Goal: Task Accomplishment & Management: Use online tool/utility

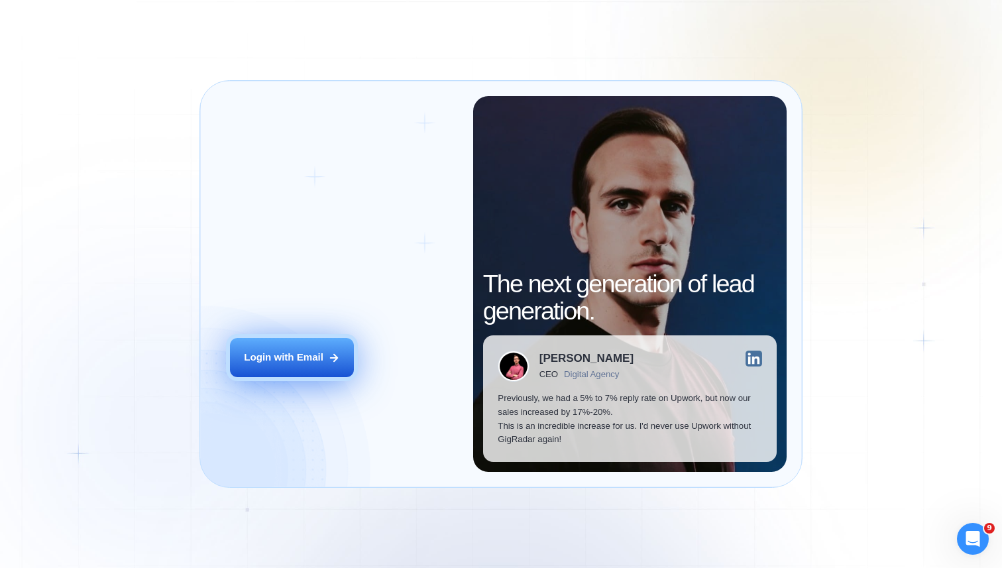
click at [248, 371] on button "Login with Email" at bounding box center [292, 357] width 124 height 39
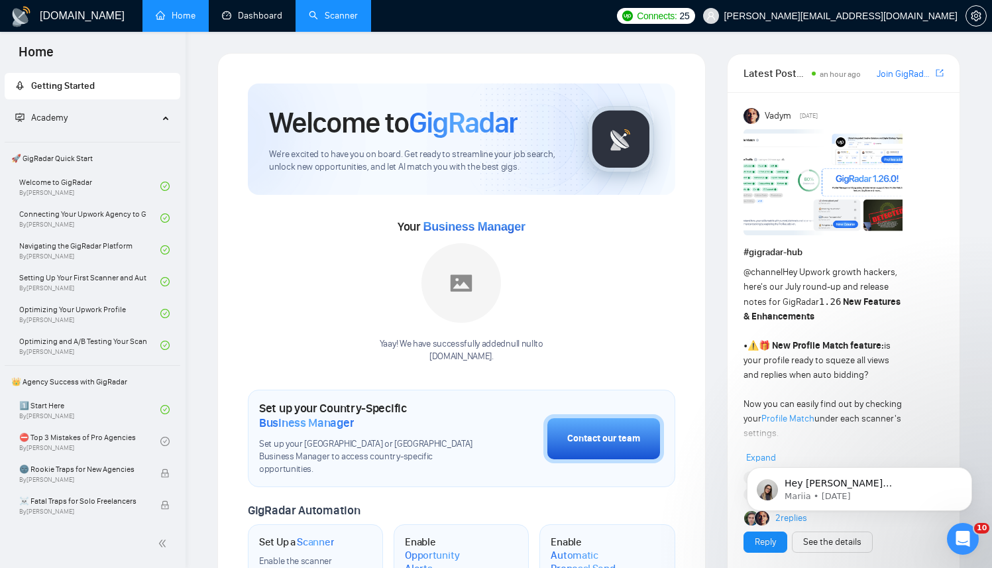
drag, startPoint x: 288, startPoint y: 7, endPoint x: 314, endPoint y: 6, distance: 26.5
click at [282, 10] on link "Dashboard" at bounding box center [252, 15] width 60 height 11
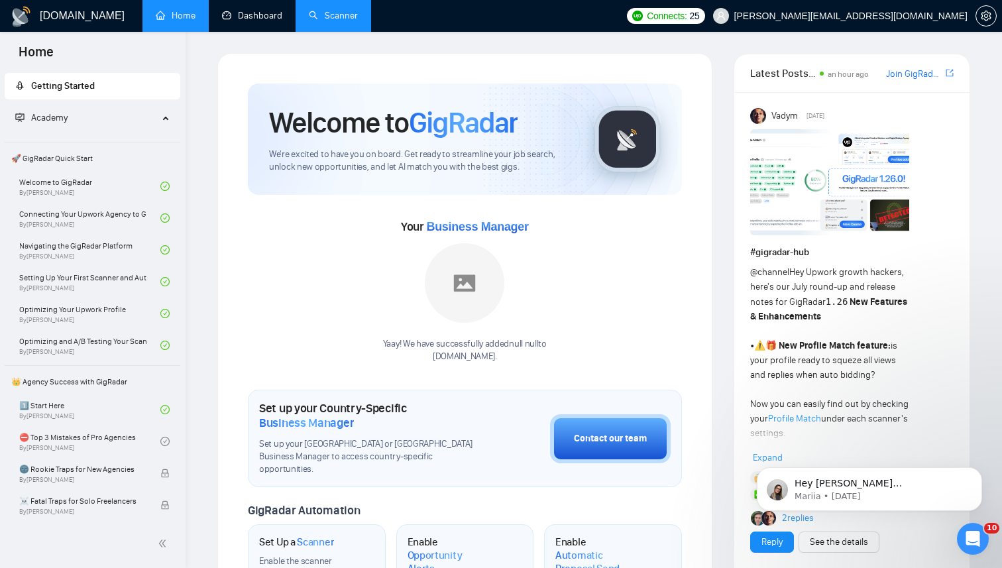
click at [314, 10] on link "Scanner" at bounding box center [333, 15] width 49 height 11
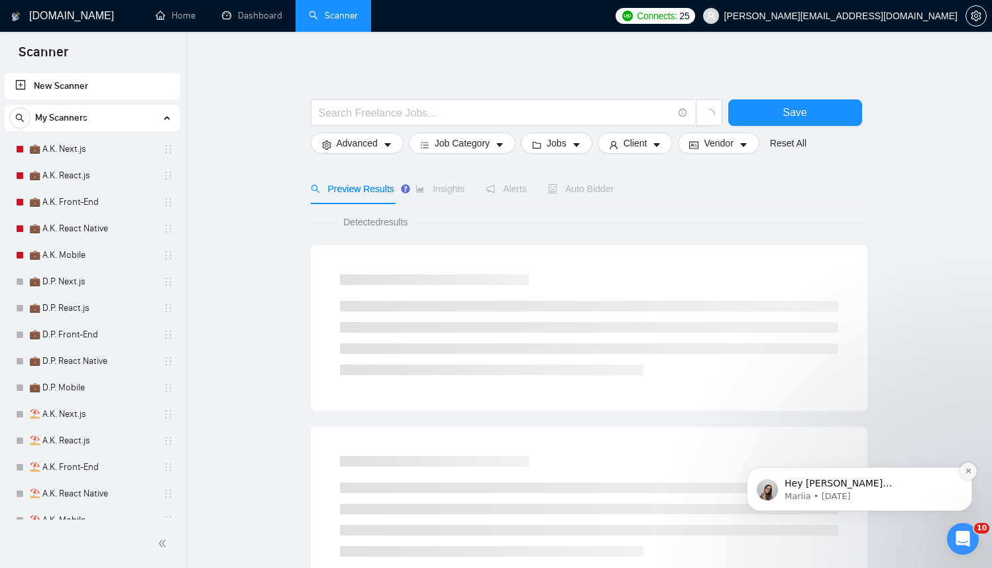
click at [968, 472] on icon "Dismiss notification" at bounding box center [968, 471] width 5 height 5
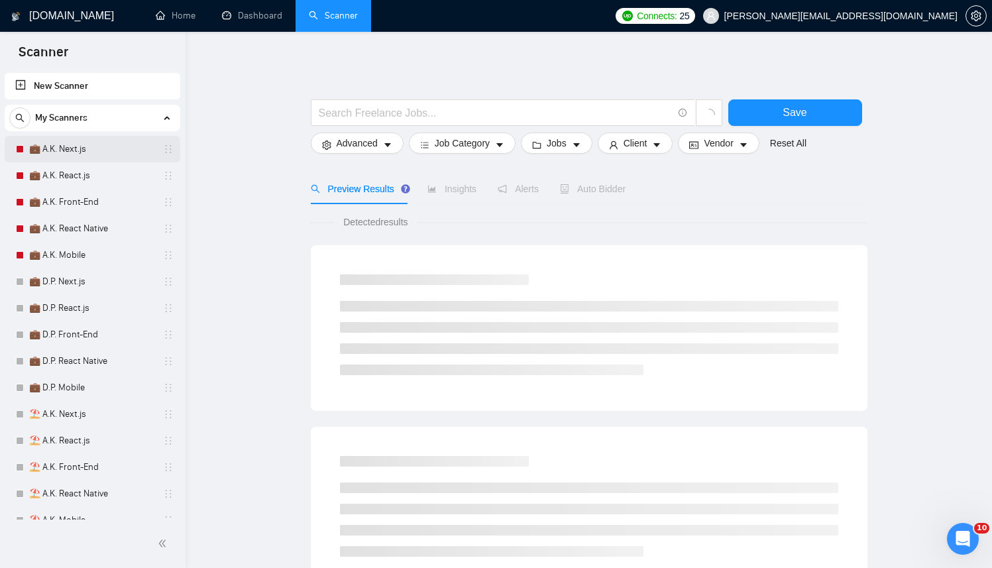
click at [89, 146] on link "💼 A.K. Next.js" at bounding box center [92, 149] width 126 height 27
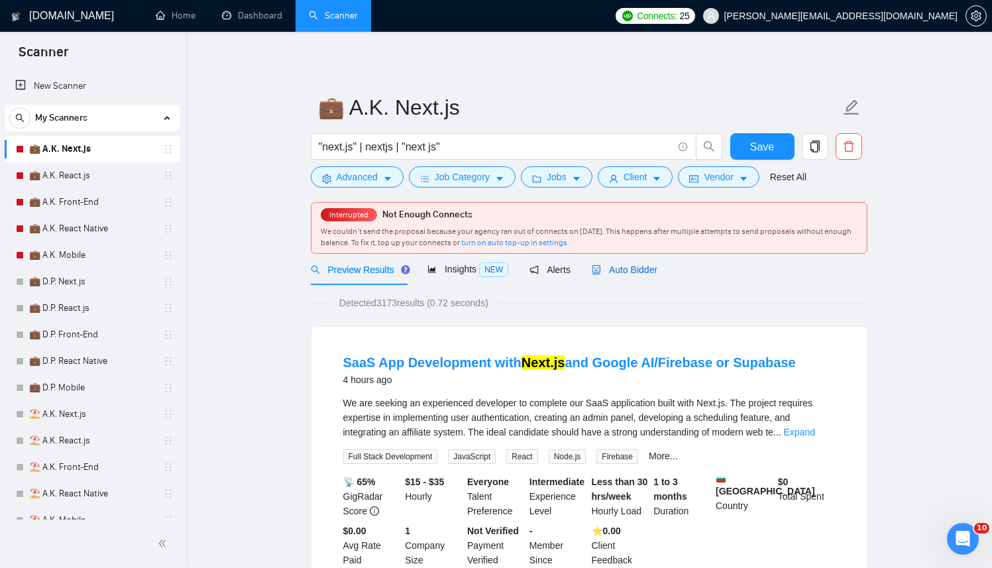
click at [625, 269] on span "Auto Bidder" at bounding box center [625, 269] width 66 height 11
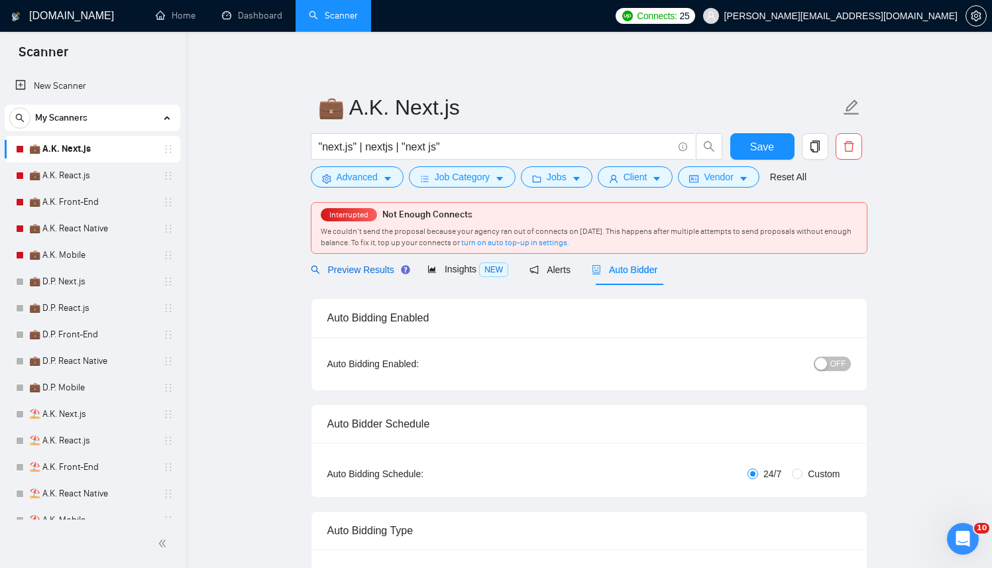
click at [356, 272] on span "Preview Results" at bounding box center [358, 269] width 95 height 11
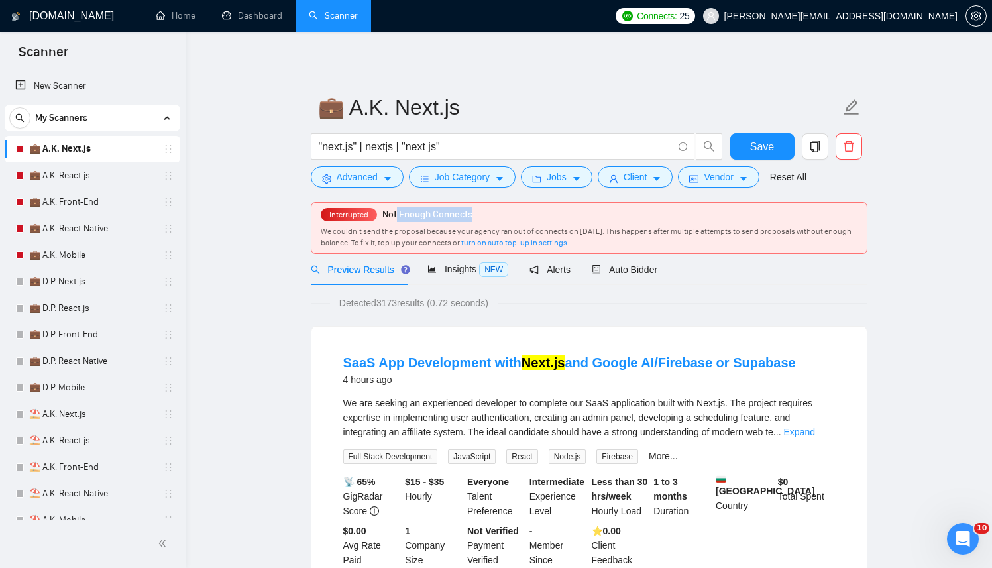
drag, startPoint x: 420, startPoint y: 223, endPoint x: 600, endPoint y: 225, distance: 180.3
click at [600, 225] on div "Interrupted Not Enough Connects We couldn’t send the proposal because your agen…" at bounding box center [588, 228] width 555 height 50
click at [627, 256] on div "Auto Bidder" at bounding box center [625, 269] width 66 height 31
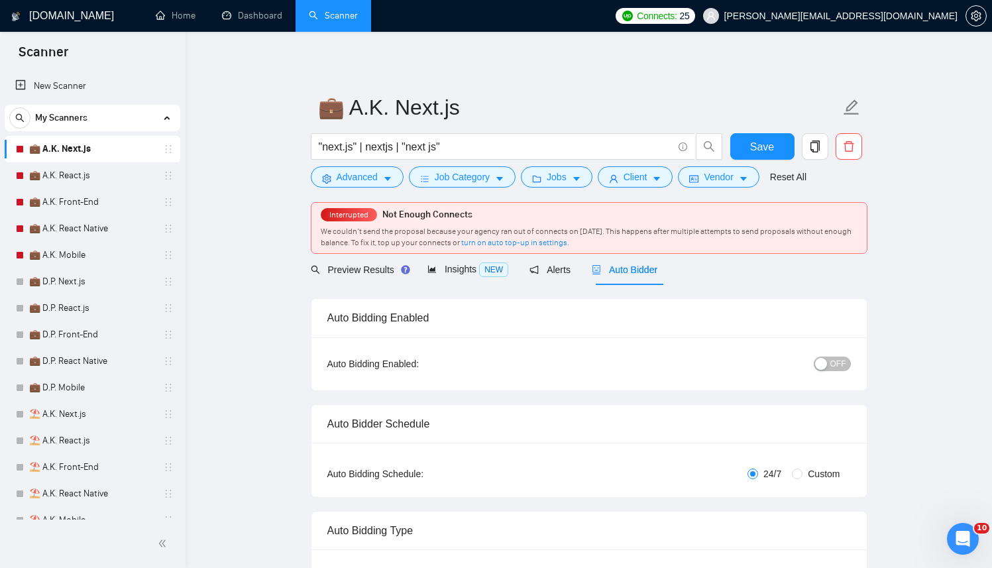
checkbox input "true"
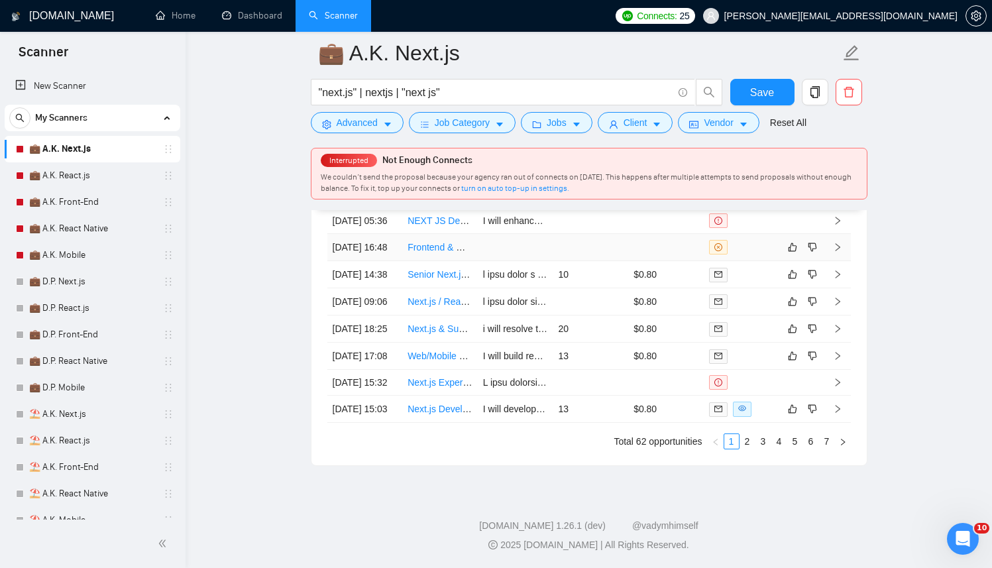
scroll to position [3555, 0]
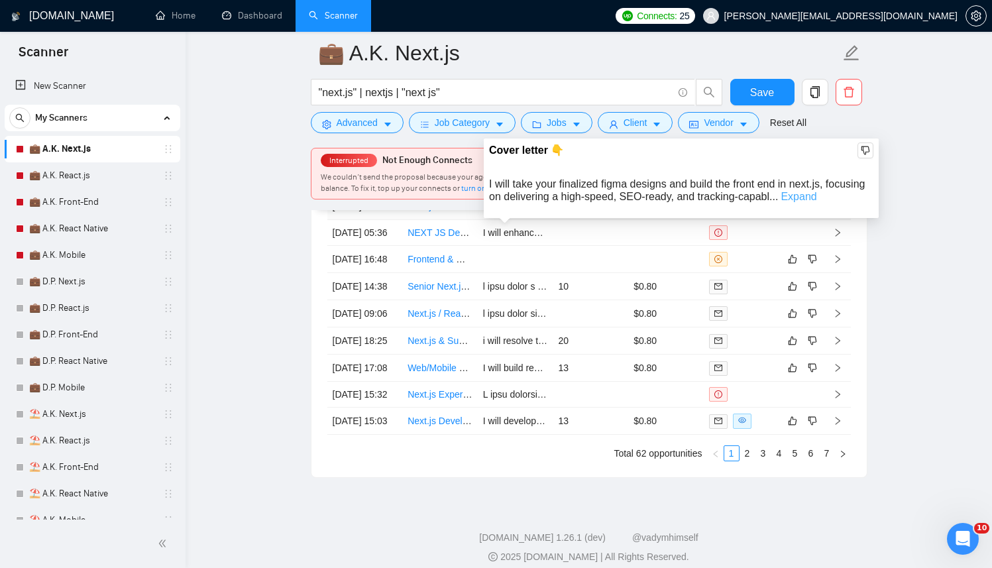
click at [816, 197] on link "Expand" at bounding box center [799, 196] width 36 height 11
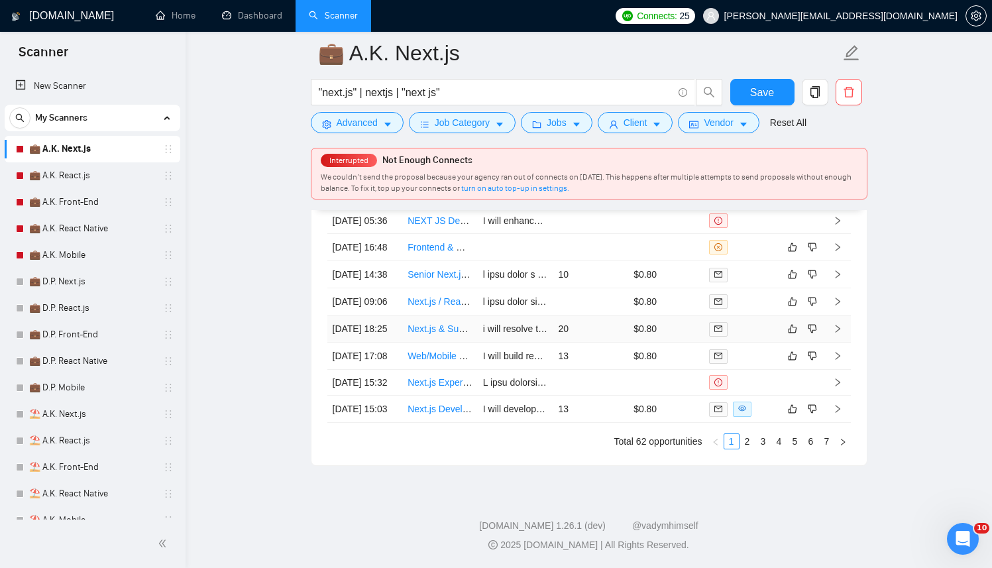
scroll to position [3695, 0]
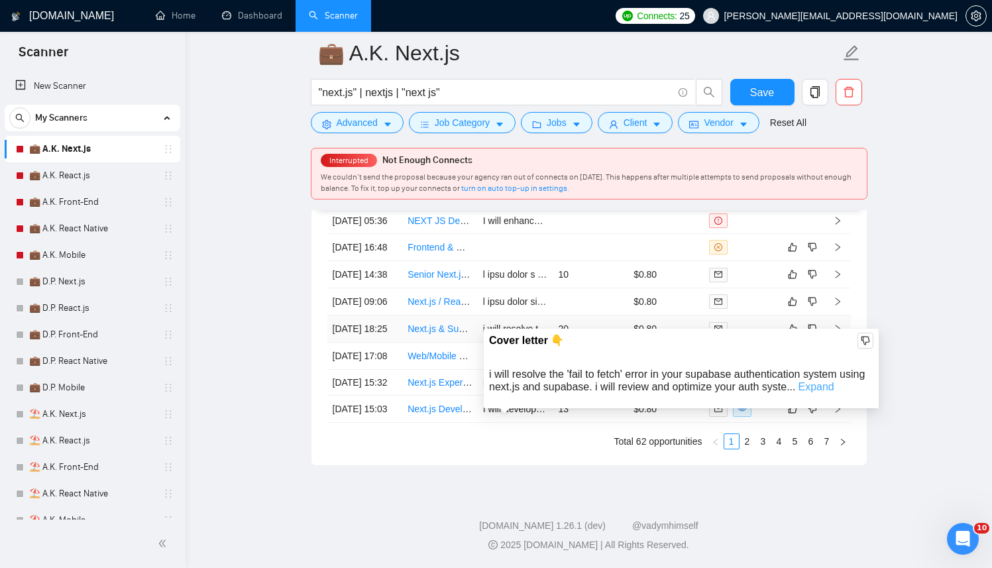
click at [834, 381] on link "Expand" at bounding box center [816, 386] width 36 height 11
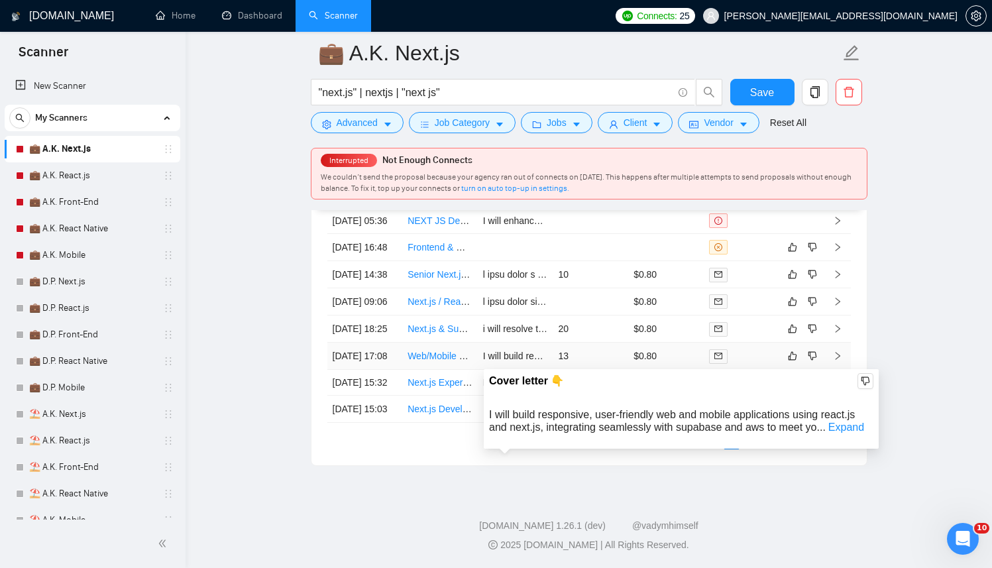
click at [832, 408] on div "I will build responsive, user-friendly web and mobile applications using react.…" at bounding box center [681, 420] width 384 height 25
click at [838, 421] on link "Expand" at bounding box center [846, 426] width 36 height 11
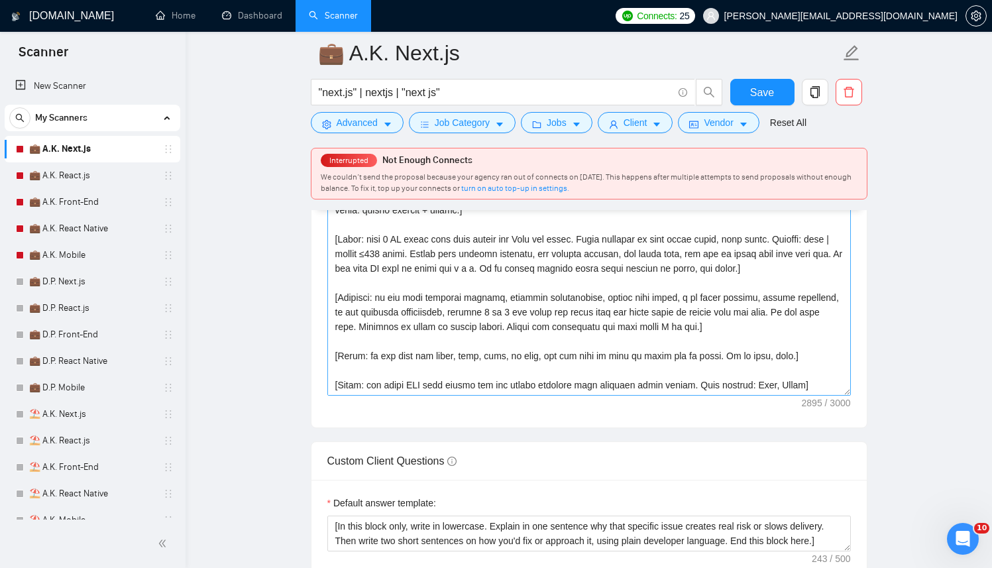
scroll to position [1645, 0]
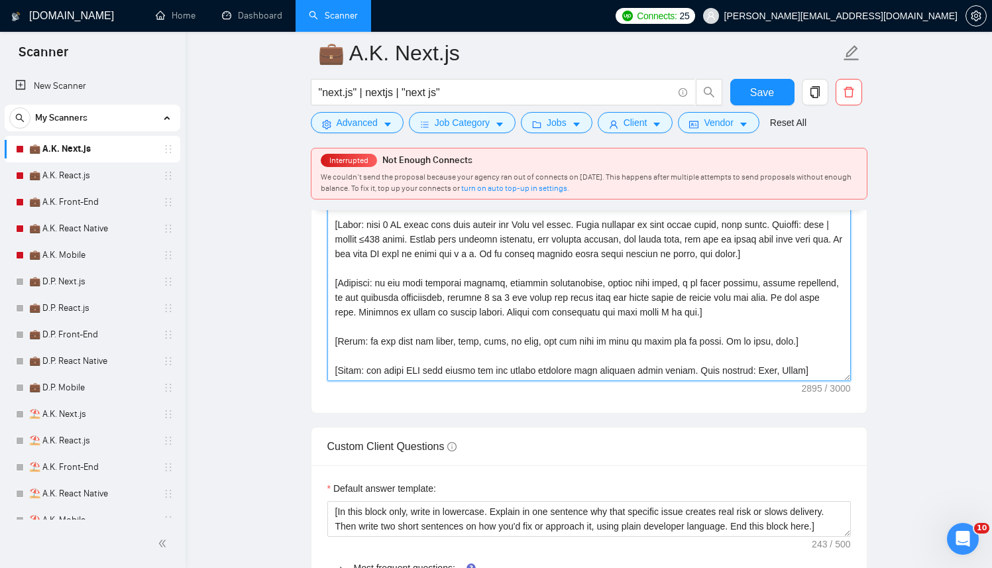
click at [767, 372] on textarea "Cover letter template:" at bounding box center [589, 232] width 524 height 298
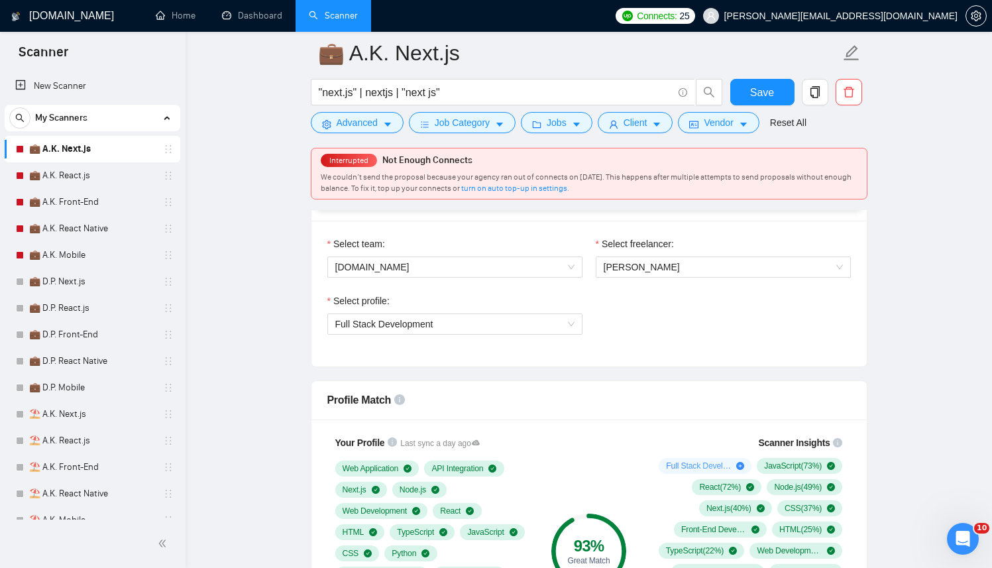
scroll to position [730, 0]
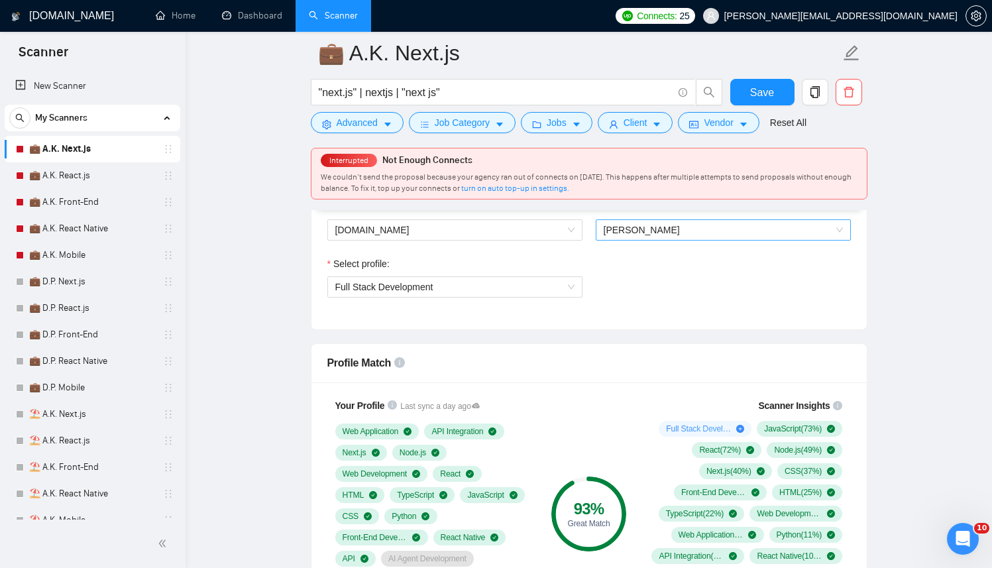
click at [642, 235] on span "[PERSON_NAME]" at bounding box center [642, 230] width 76 height 11
type textarea "[Successful cases DB (reference only, never output directly): 1.https://www.tra…"
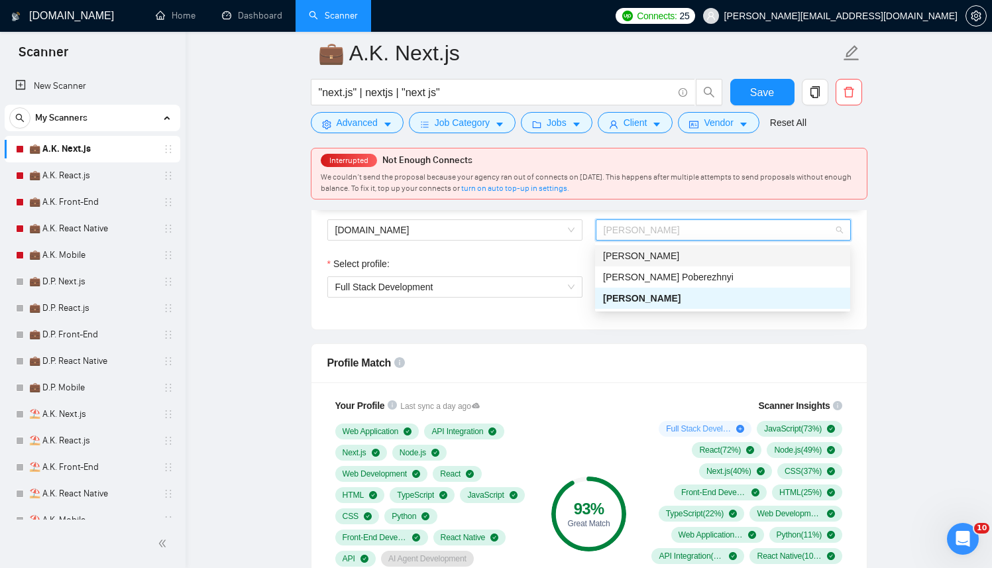
click at [647, 258] on span "[PERSON_NAME]" at bounding box center [641, 256] width 76 height 11
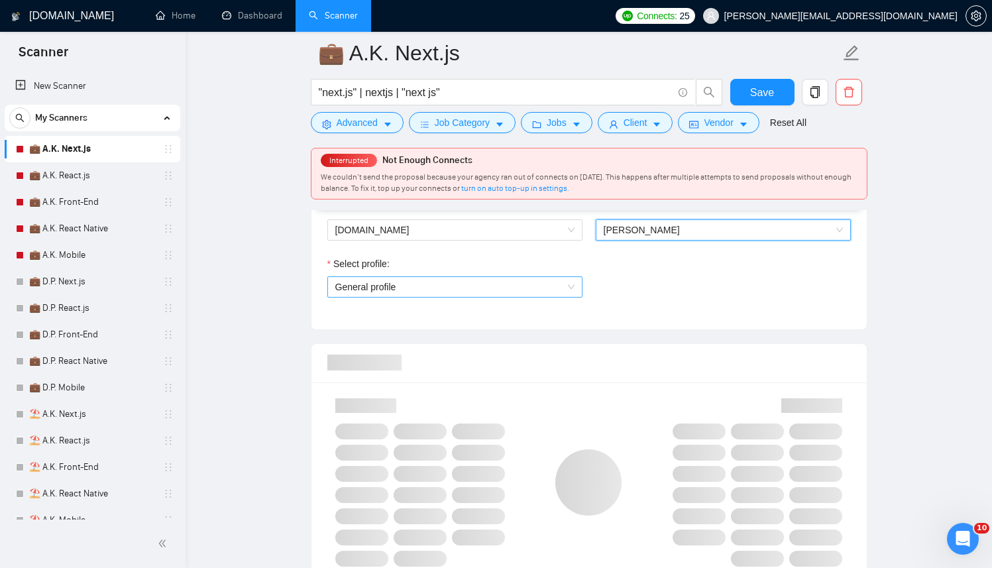
click at [504, 285] on span "General profile" at bounding box center [454, 287] width 239 height 20
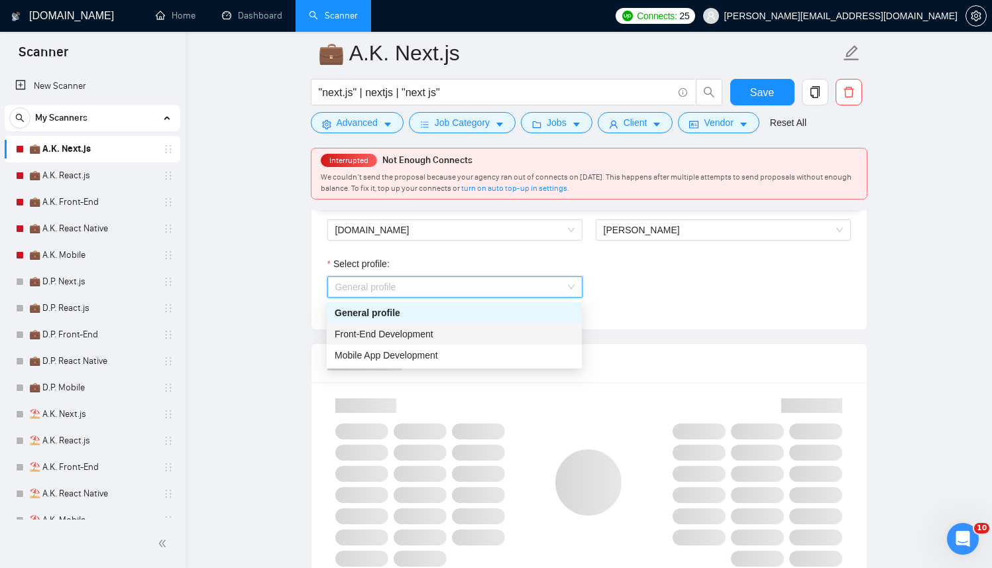
click at [407, 332] on span "Front-End Development" at bounding box center [384, 334] width 99 height 11
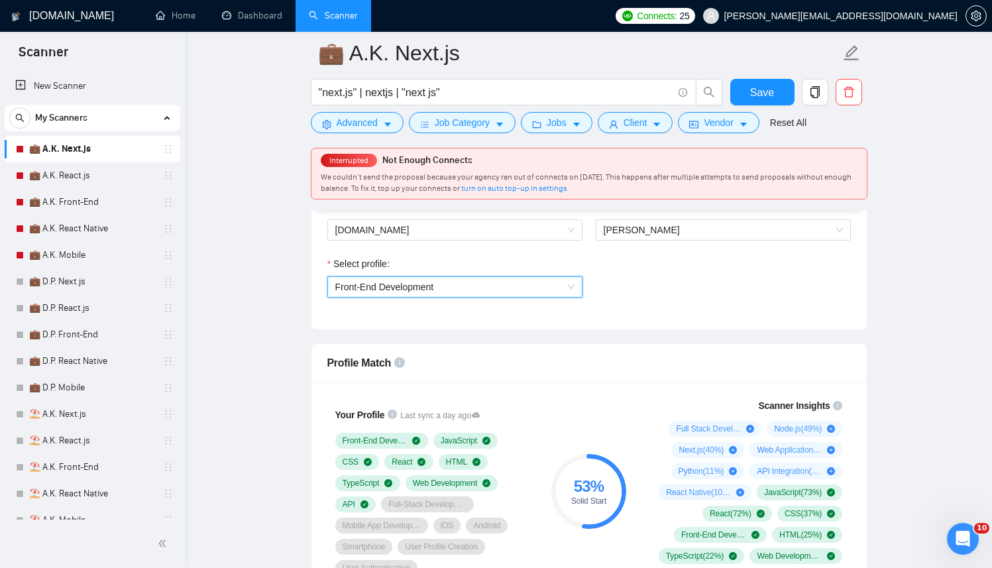
click at [728, 294] on div "Select profile: 1110580755057594368 Front-End Development" at bounding box center [589, 284] width 537 height 57
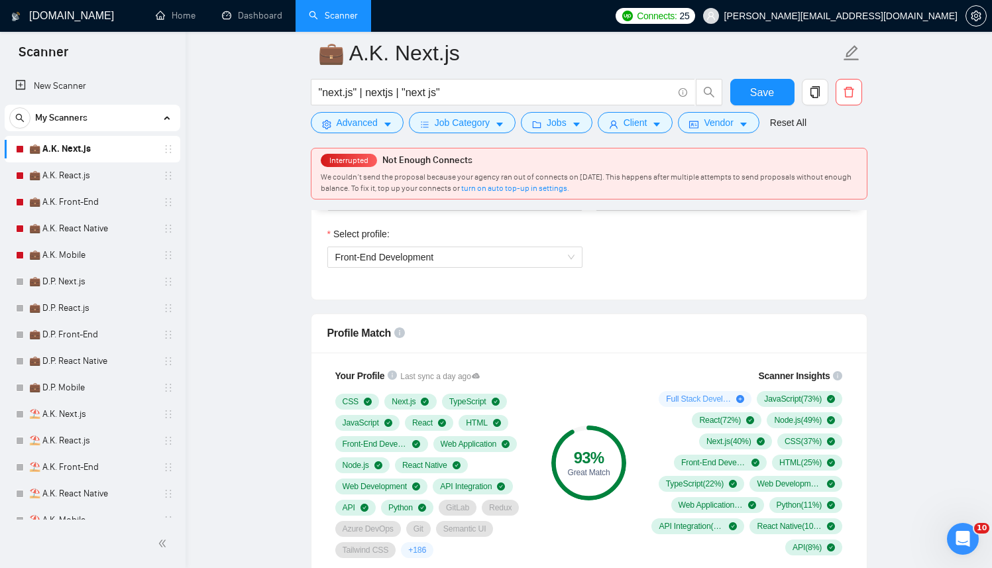
scroll to position [733, 0]
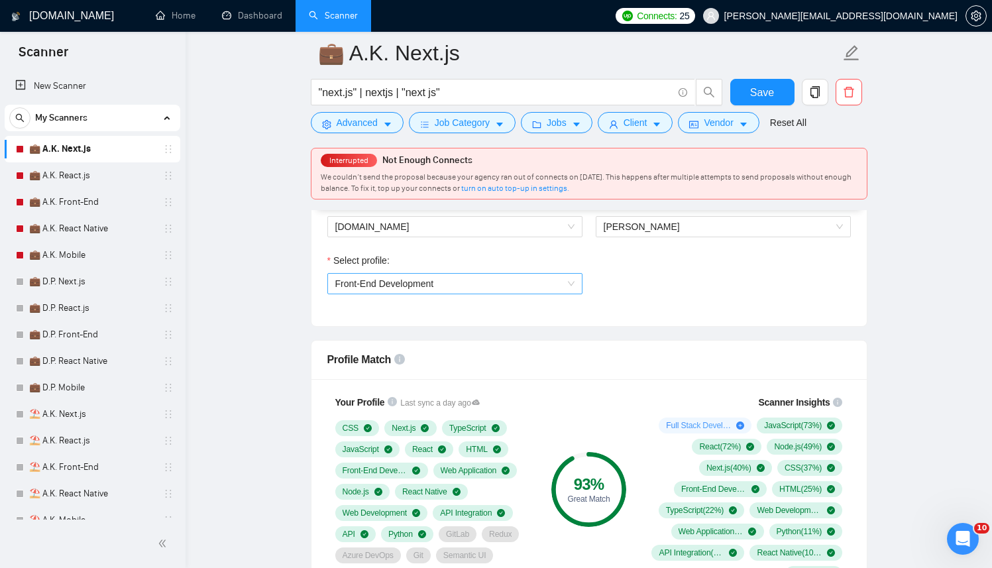
click at [547, 288] on span "Front-End Development" at bounding box center [454, 284] width 239 height 20
click at [779, 297] on div "Select profile: Front-End Development" at bounding box center [589, 281] width 537 height 57
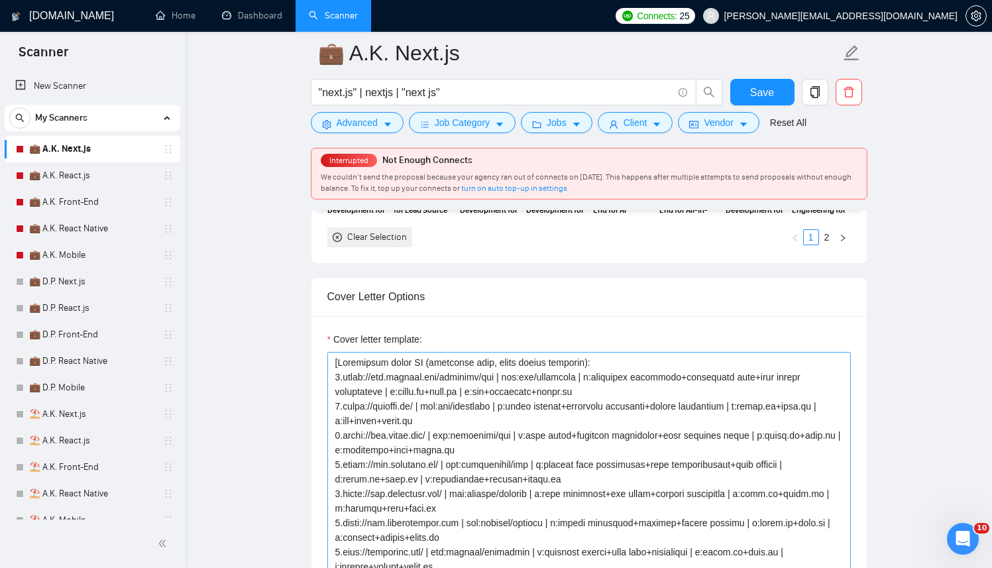
scroll to position [1640, 0]
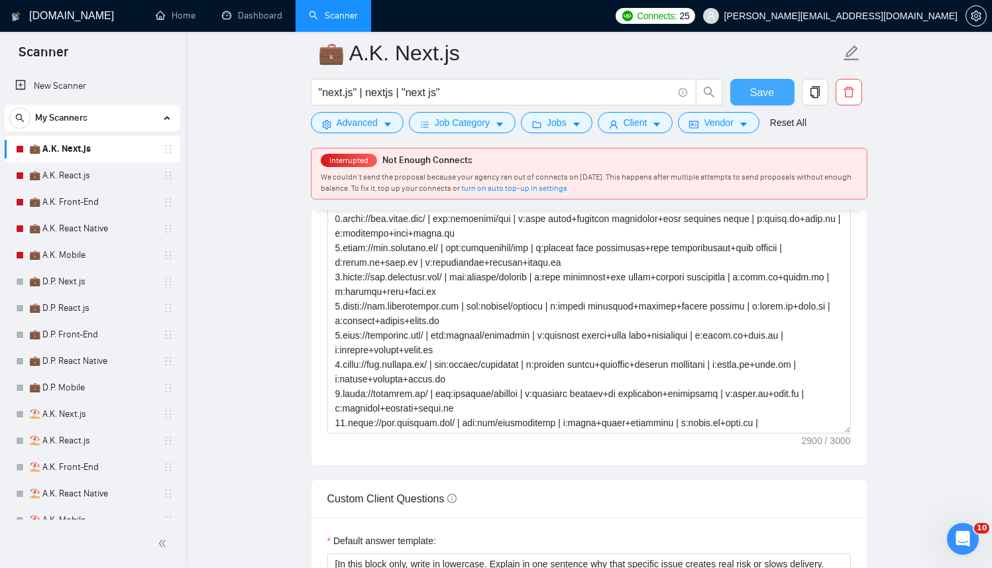
click at [755, 93] on span "Save" at bounding box center [762, 92] width 24 height 17
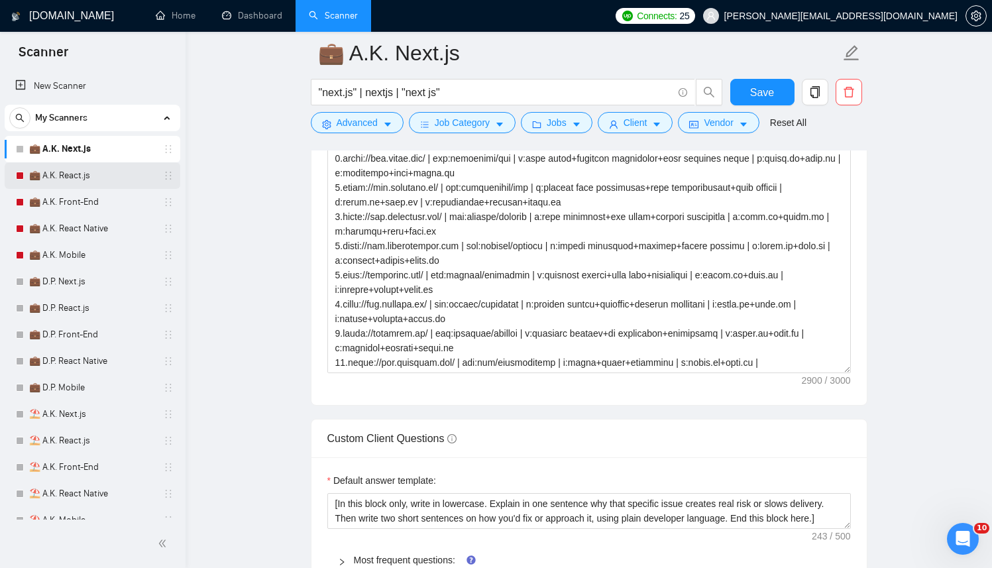
click at [91, 170] on link "💼 A.K. React.js" at bounding box center [92, 175] width 126 height 27
click at [80, 198] on link "💼 A.K. Front-End" at bounding box center [92, 202] width 126 height 27
click at [80, 225] on link "💼 A.K. React Native" at bounding box center [92, 228] width 126 height 27
click at [80, 246] on link "💼 A.K. Mobile" at bounding box center [92, 255] width 126 height 27
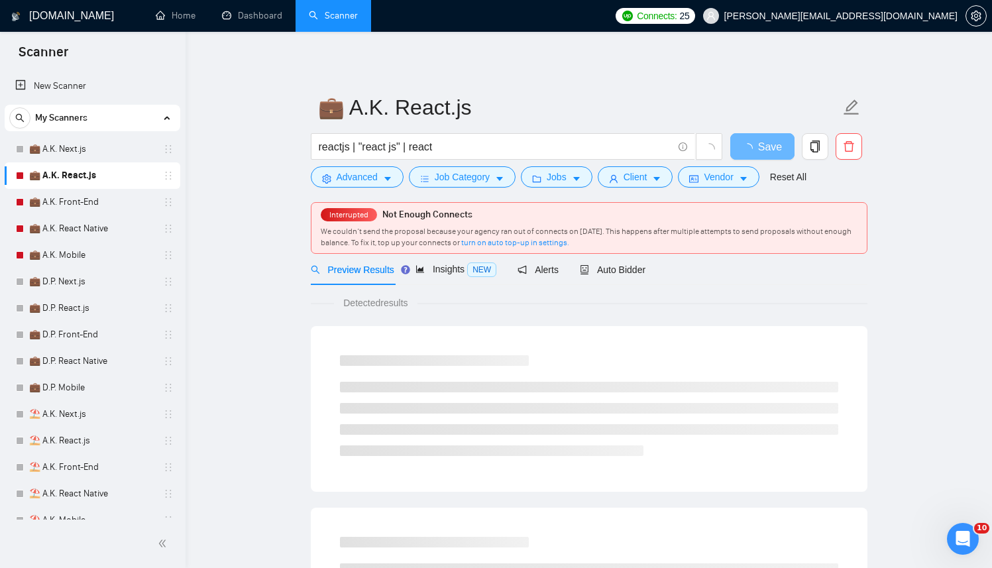
drag, startPoint x: 648, startPoint y: 252, endPoint x: 632, endPoint y: 272, distance: 24.9
click at [648, 253] on div "Interrupted Not Enough Connects We couldn’t send the proposal because your agen…" at bounding box center [588, 228] width 555 height 50
click at [632, 272] on span "Auto Bidder" at bounding box center [613, 269] width 66 height 11
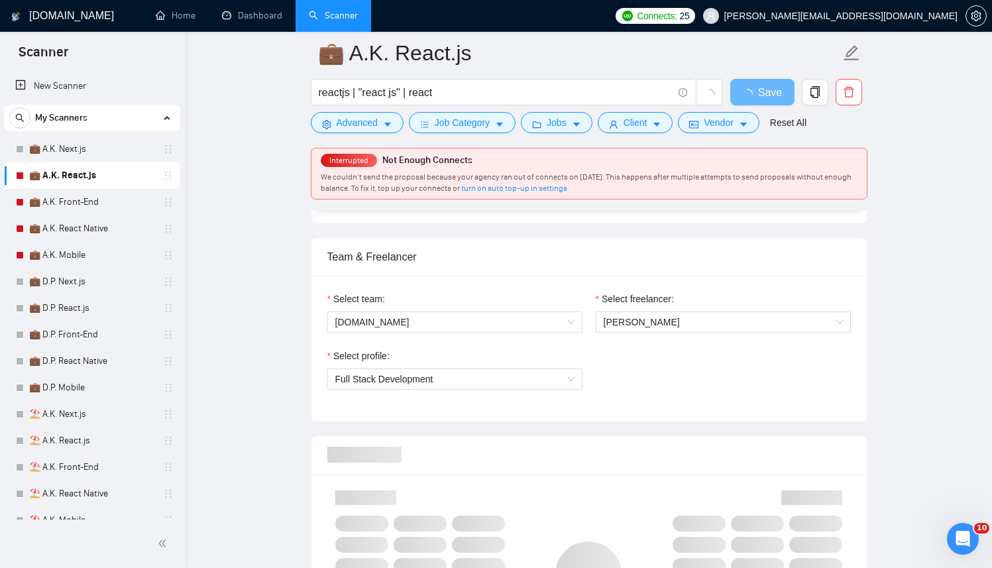
scroll to position [697, 0]
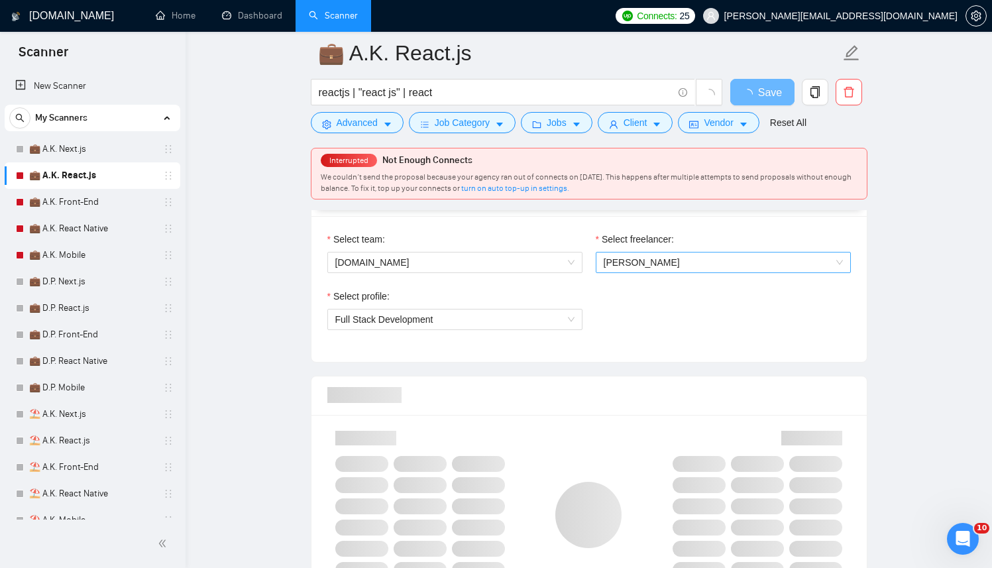
click at [640, 271] on span "Anton Koroliuk" at bounding box center [723, 262] width 239 height 20
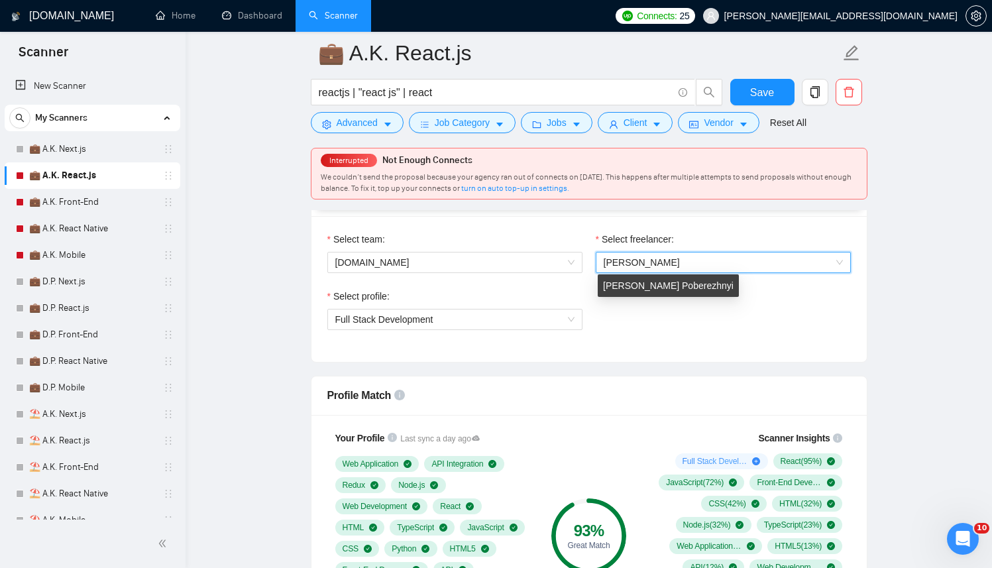
click at [645, 284] on div "Dmytro Poberezhnyi" at bounding box center [668, 285] width 141 height 23
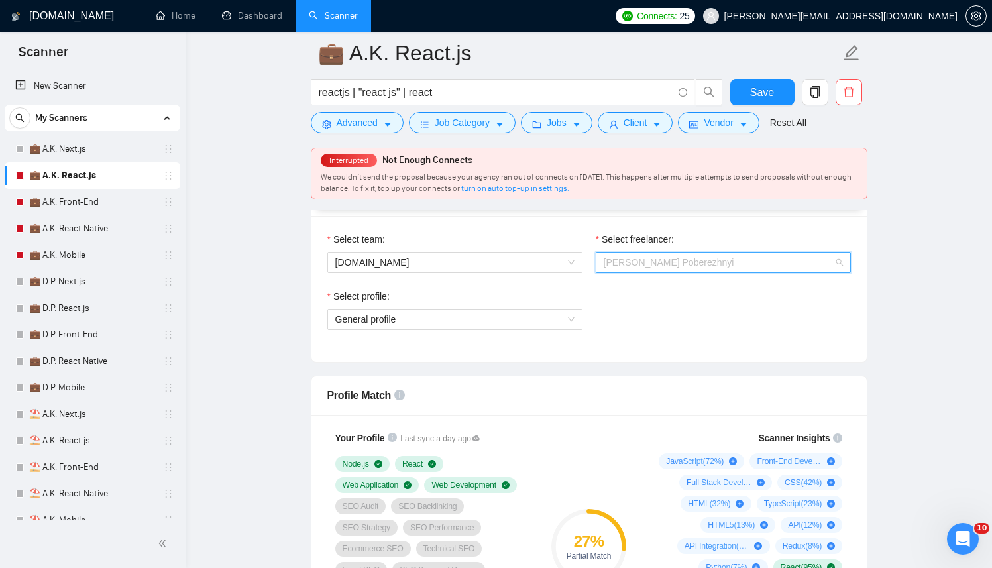
drag, startPoint x: 692, startPoint y: 257, endPoint x: 671, endPoint y: 269, distance: 23.8
click at [687, 260] on span "Dmytro Poberezhnyi" at bounding box center [723, 262] width 239 height 20
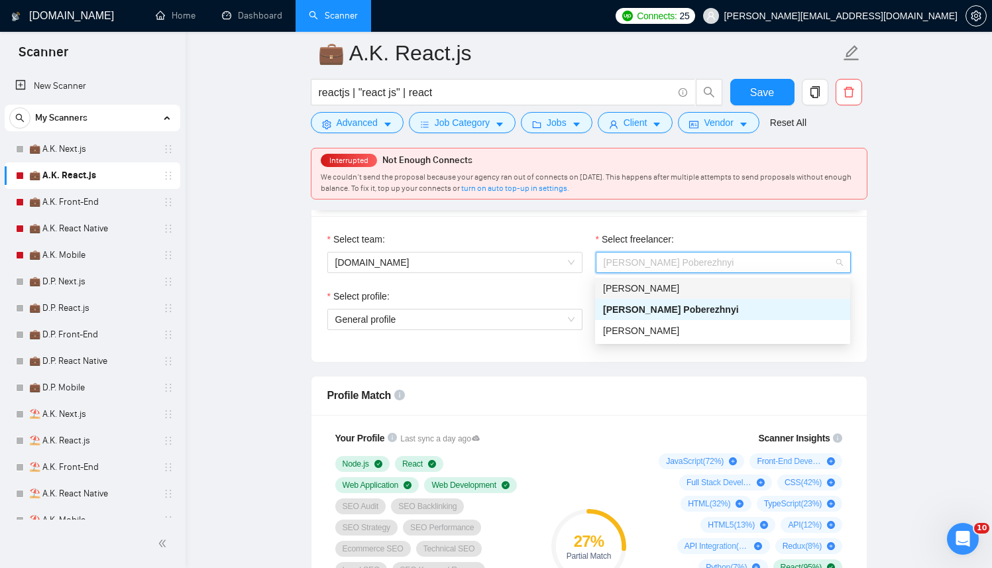
drag, startPoint x: 634, startPoint y: 286, endPoint x: 586, endPoint y: 288, distance: 48.4
click at [634, 286] on span "Kostiantyn Berehovyi" at bounding box center [641, 288] width 76 height 11
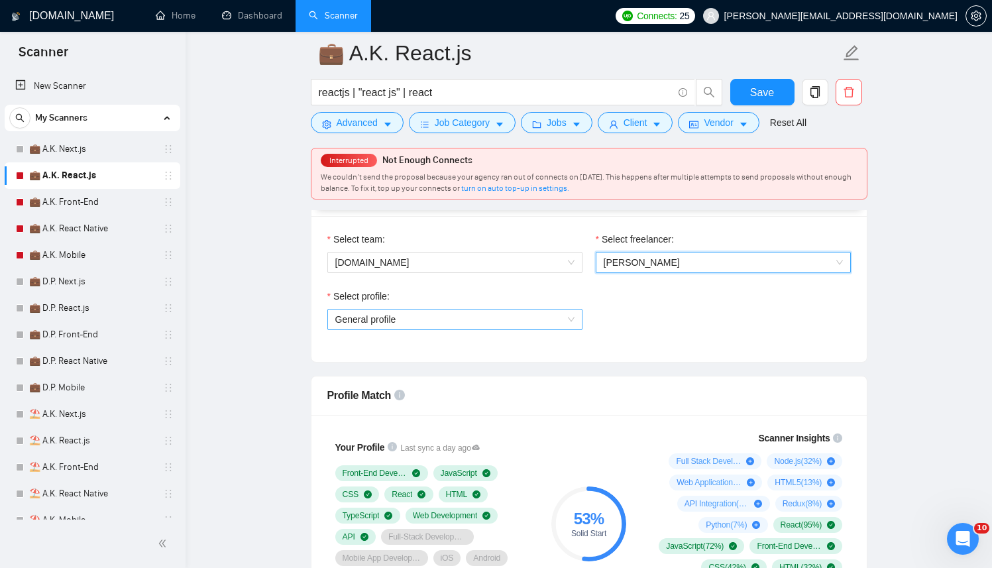
click at [438, 318] on span "General profile" at bounding box center [454, 319] width 239 height 20
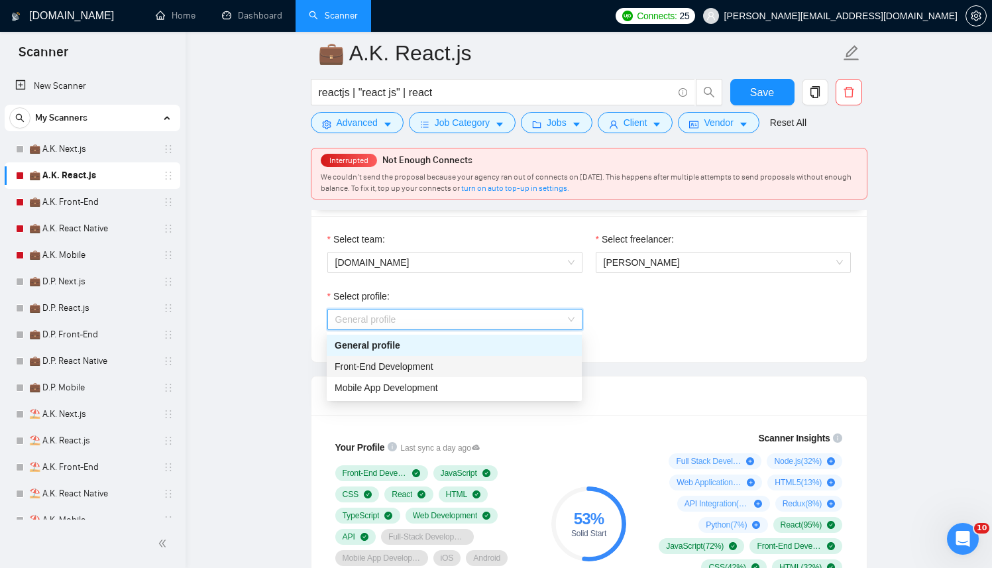
click at [418, 363] on span "Front-End Development" at bounding box center [384, 366] width 99 height 11
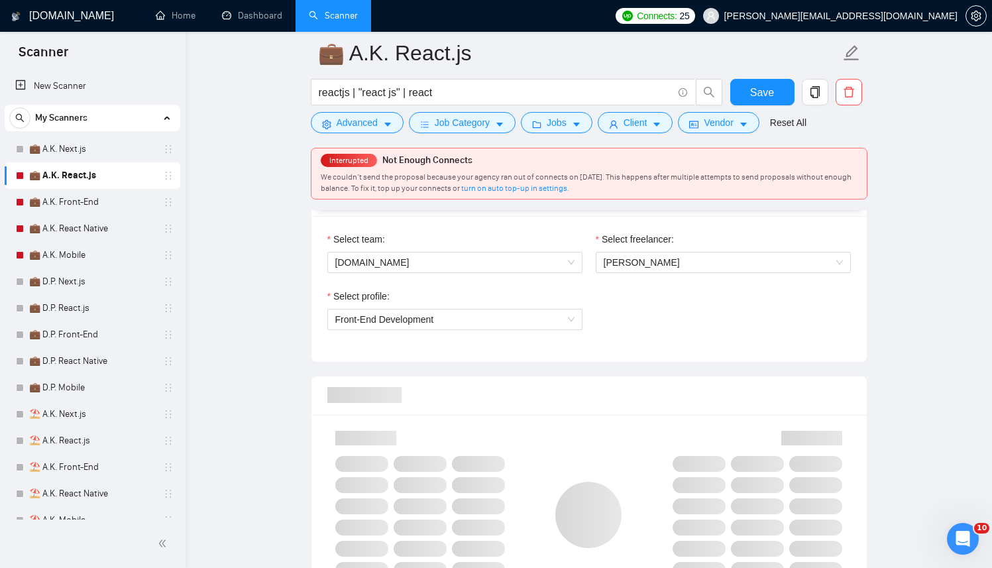
click at [679, 321] on div "Select profile: Front-End Development" at bounding box center [589, 317] width 537 height 57
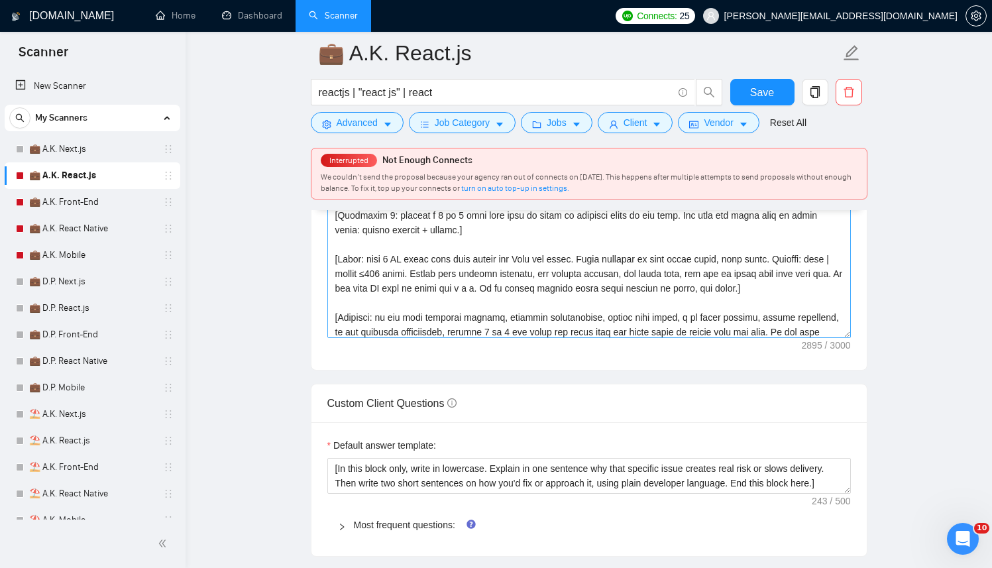
scroll to position [364, 0]
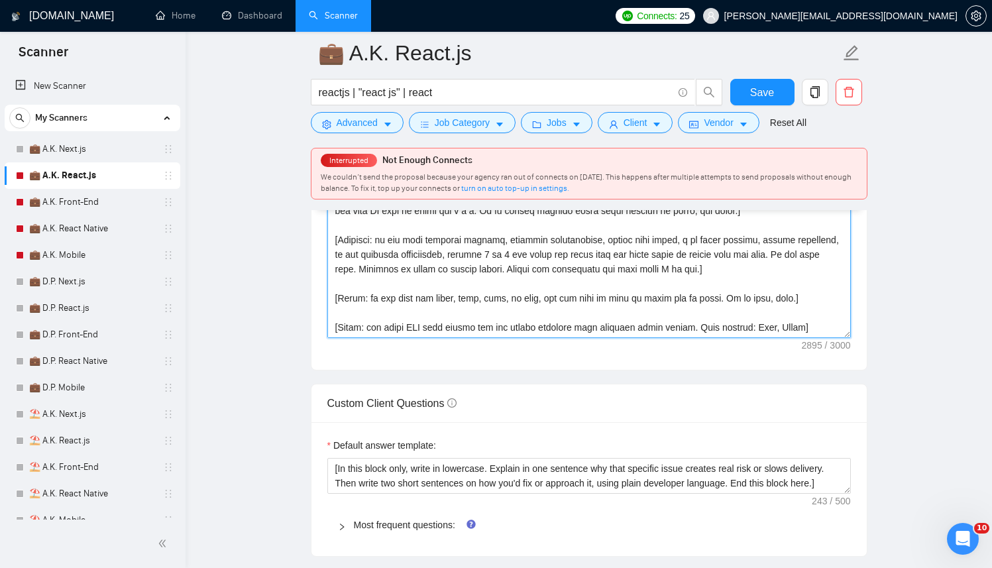
click at [778, 327] on textarea "Cover letter template:" at bounding box center [589, 189] width 524 height 298
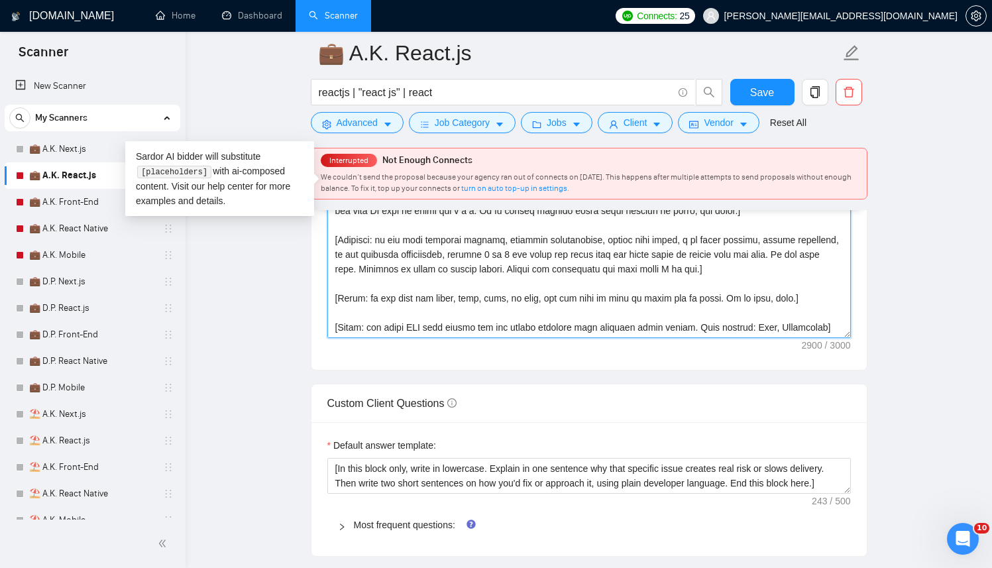
click at [784, 325] on textarea "Cover letter template:" at bounding box center [589, 189] width 524 height 298
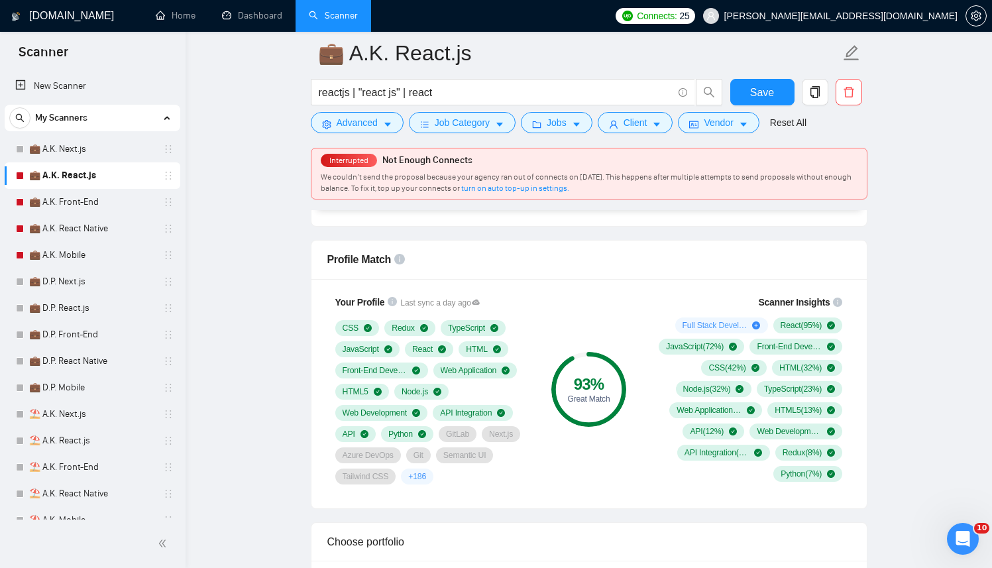
scroll to position [587, 0]
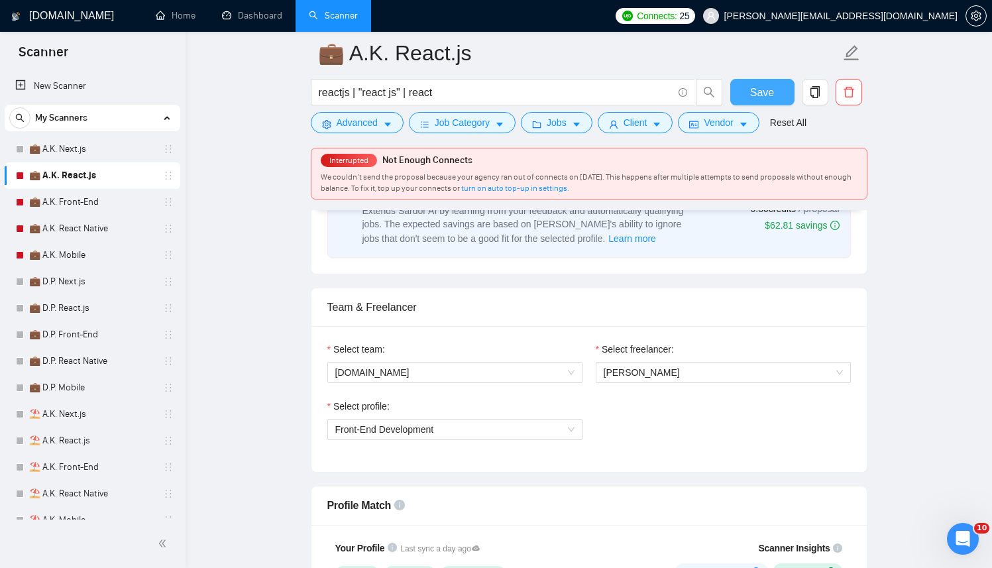
type textarea "[Successful cases DB (reference only, never output directly): 1.https://www.tra…"
click at [777, 93] on button "Save" at bounding box center [762, 92] width 64 height 27
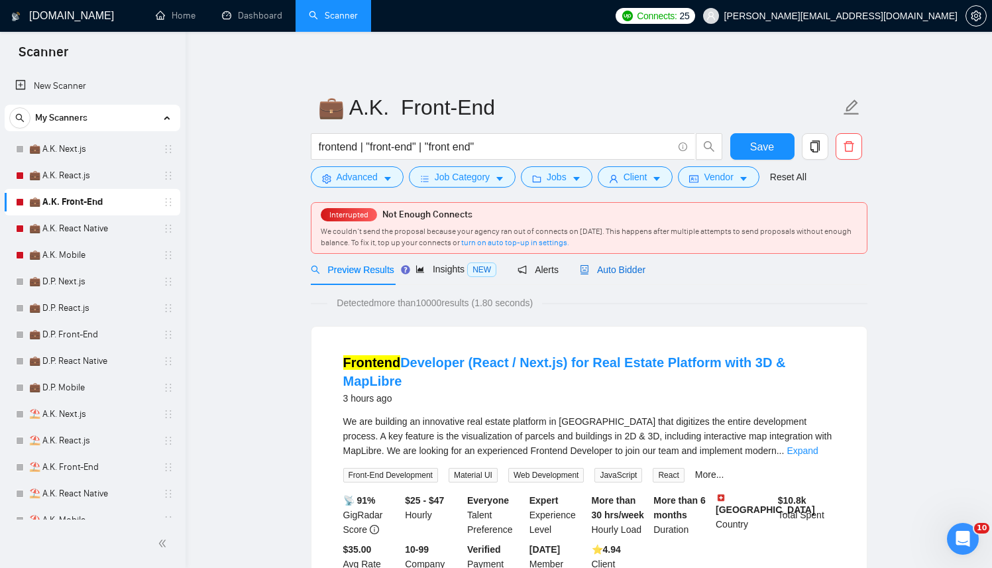
click at [642, 271] on span "Auto Bidder" at bounding box center [613, 269] width 66 height 11
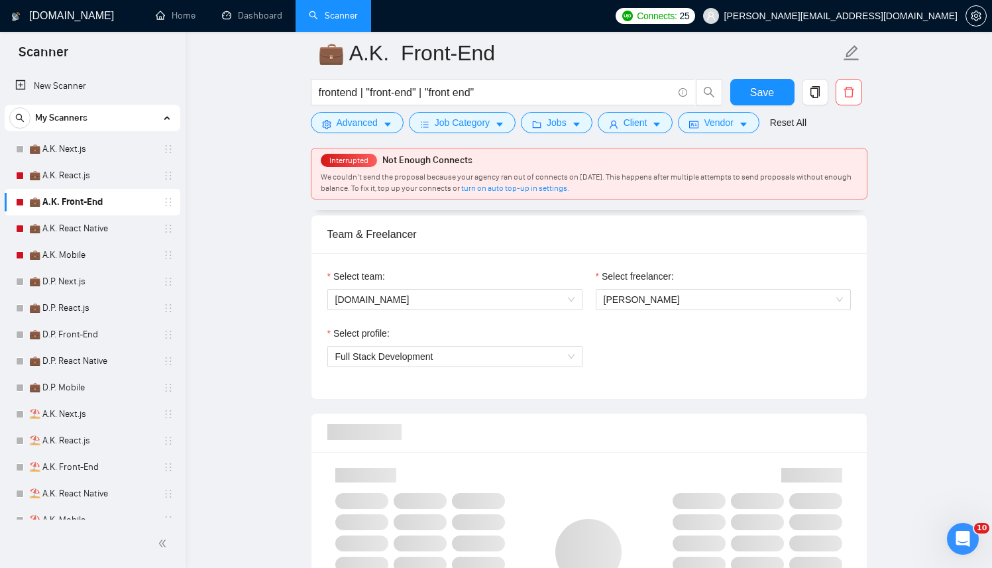
scroll to position [594, 0]
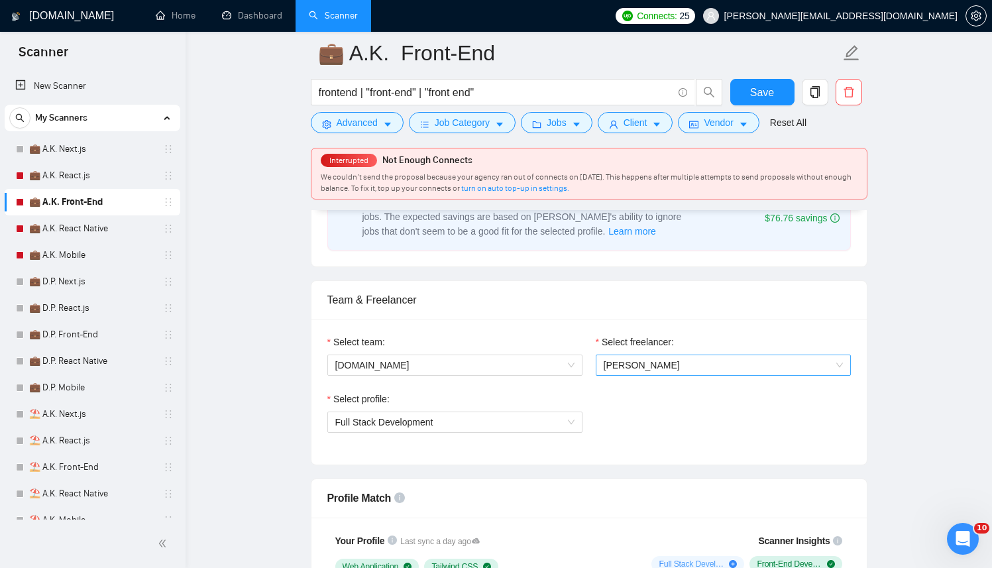
drag, startPoint x: 669, startPoint y: 359, endPoint x: 665, endPoint y: 370, distance: 11.9
click at [669, 359] on span "Anton Koroliuk" at bounding box center [723, 365] width 239 height 20
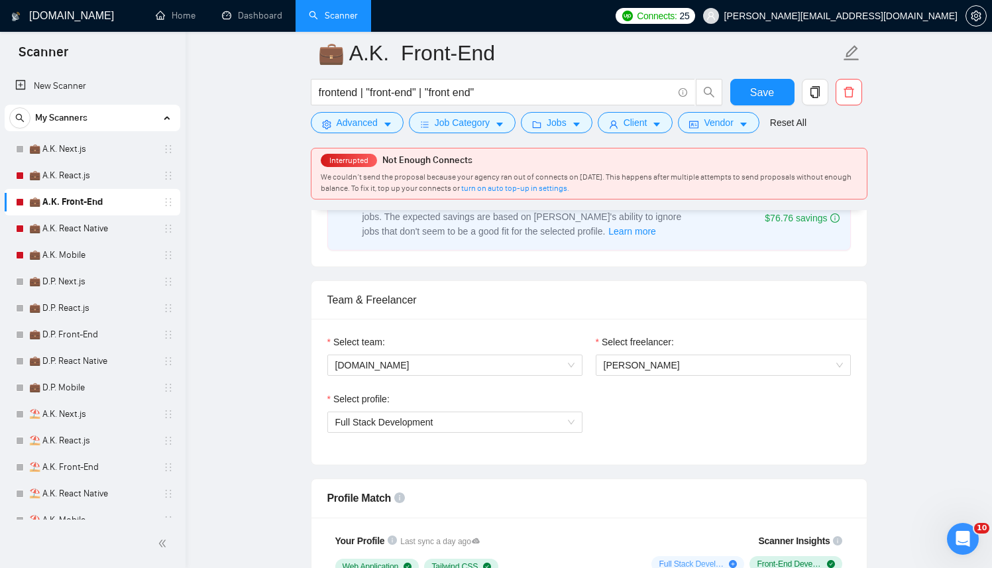
click at [722, 390] on div "Select freelancer: Anton Koroliuk" at bounding box center [723, 363] width 268 height 57
click at [710, 372] on span "Anton Koroliuk" at bounding box center [723, 365] width 239 height 20
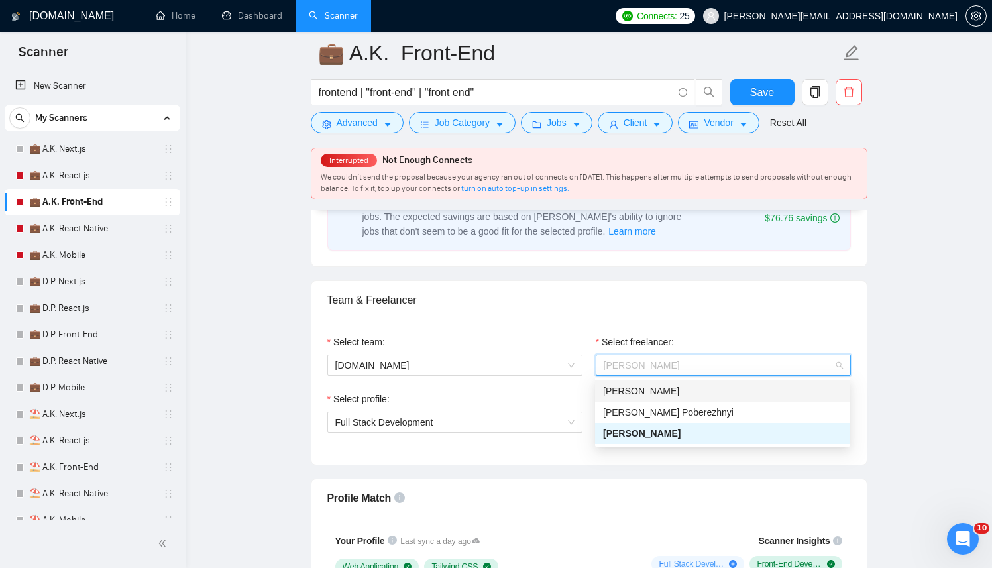
click at [705, 390] on div "Kostiantyn Berehovyi" at bounding box center [722, 391] width 239 height 15
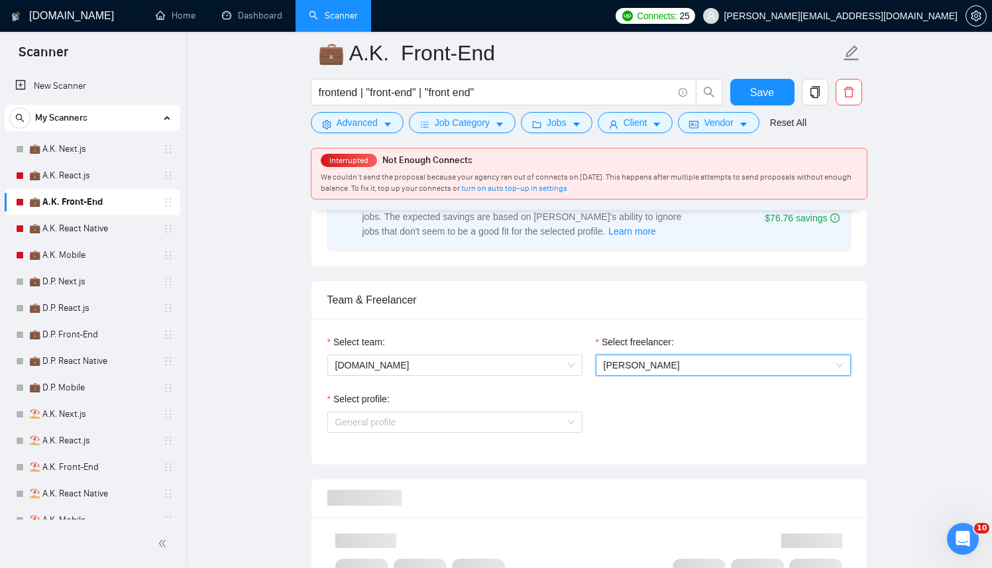
drag, startPoint x: 521, startPoint y: 421, endPoint x: 483, endPoint y: 465, distance: 58.3
click at [521, 421] on span "General profile" at bounding box center [454, 422] width 239 height 20
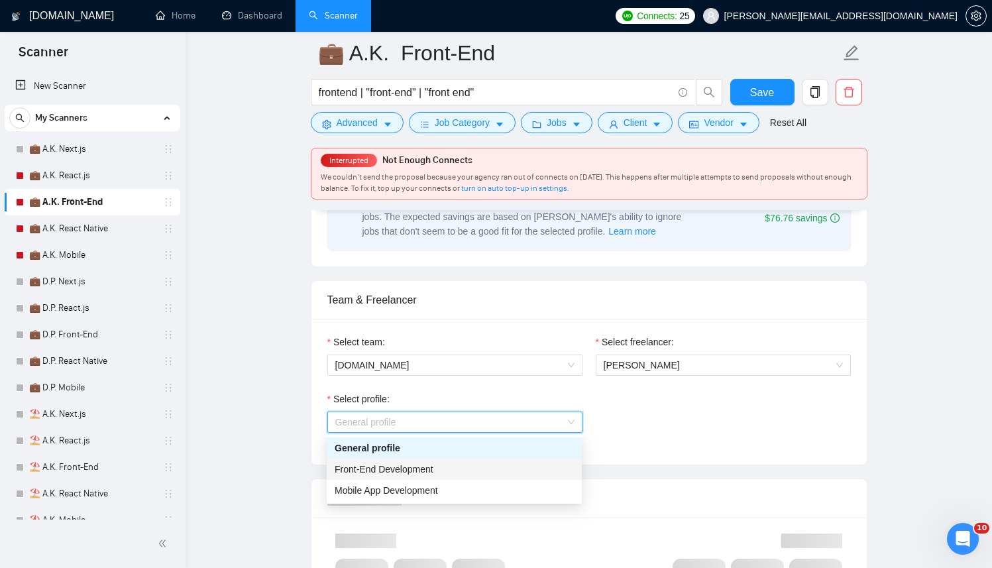
click at [480, 466] on div "Front-End Development" at bounding box center [454, 469] width 239 height 15
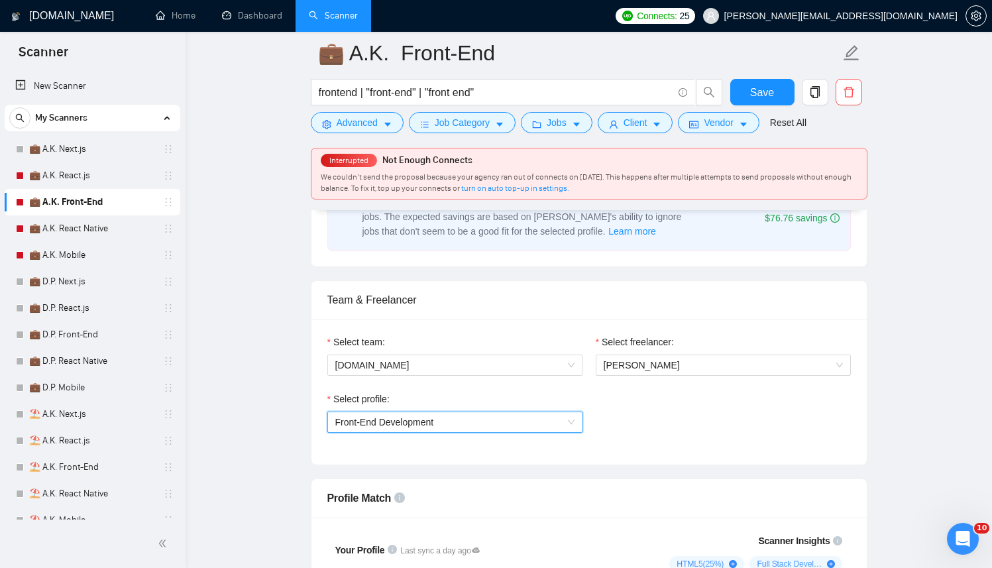
click at [775, 439] on div "Select profile: 1110580755057594368 Front-End Development" at bounding box center [589, 420] width 537 height 57
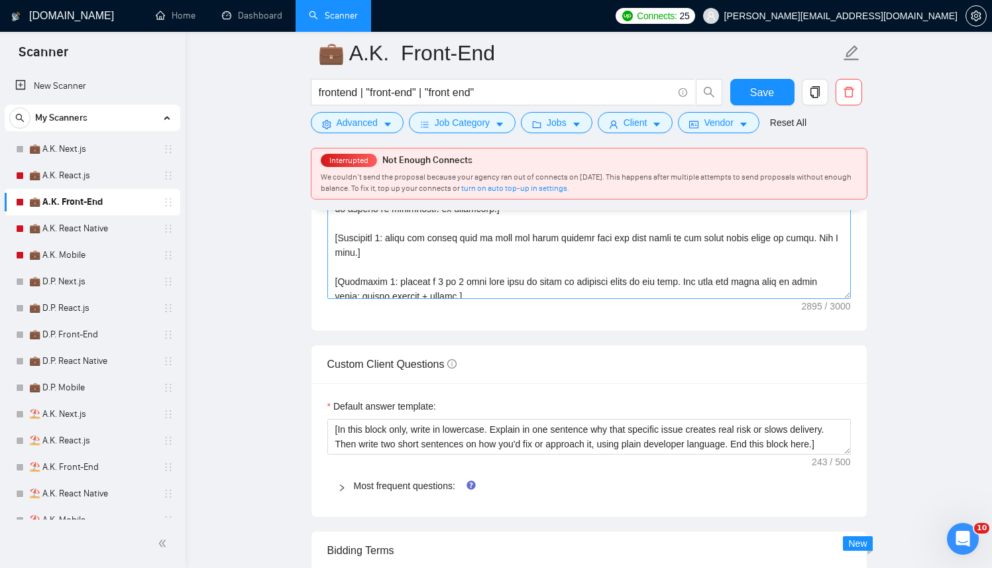
scroll to position [364, 0]
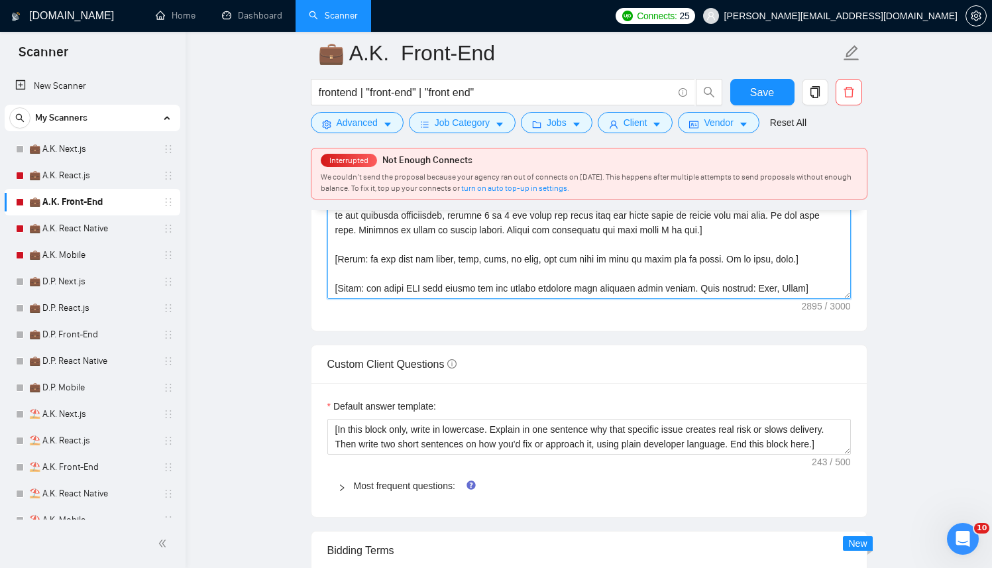
click at [760, 284] on textarea "Cover letter template:" at bounding box center [589, 150] width 524 height 298
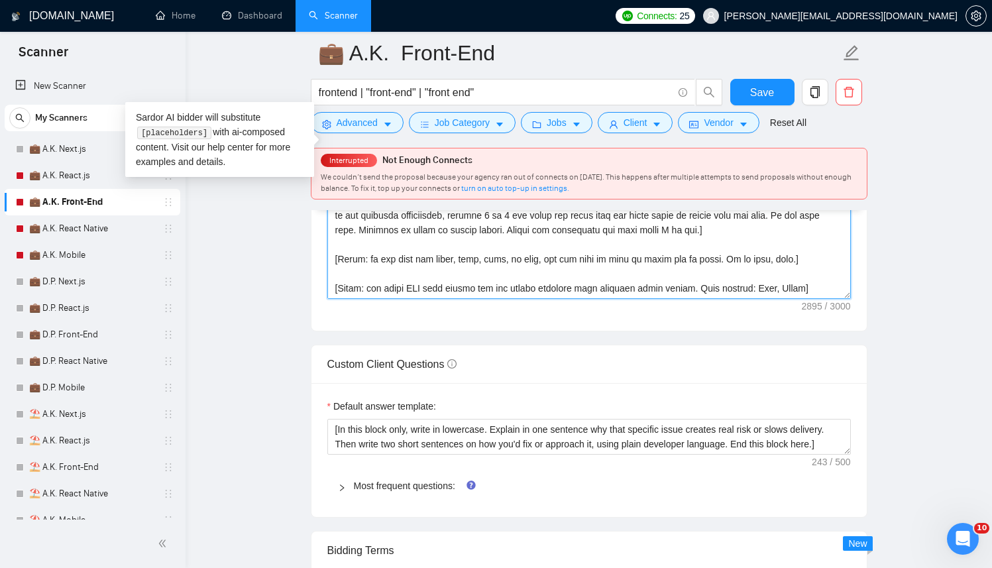
click at [774, 294] on textarea "Cover letter template:" at bounding box center [589, 150] width 524 height 298
paste textarea "Kostianty"
type textarea "[Successful cases DB (reference only, never output directly): 1.https://www.tra…"
click at [775, 87] on button "Save" at bounding box center [762, 92] width 64 height 27
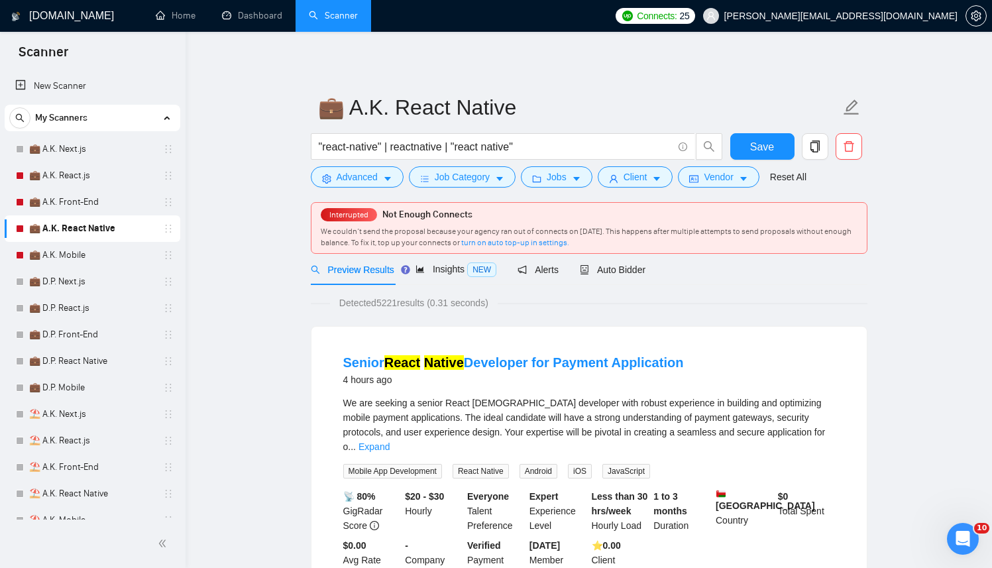
click at [643, 230] on span "We couldn’t send the proposal because your agency ran out of connects on April …" at bounding box center [586, 237] width 531 height 21
click at [636, 251] on div "Interrupted Not Enough Connects We couldn’t send the proposal because your agen…" at bounding box center [588, 228] width 555 height 50
click at [632, 259] on div "Auto Bidder" at bounding box center [613, 269] width 66 height 31
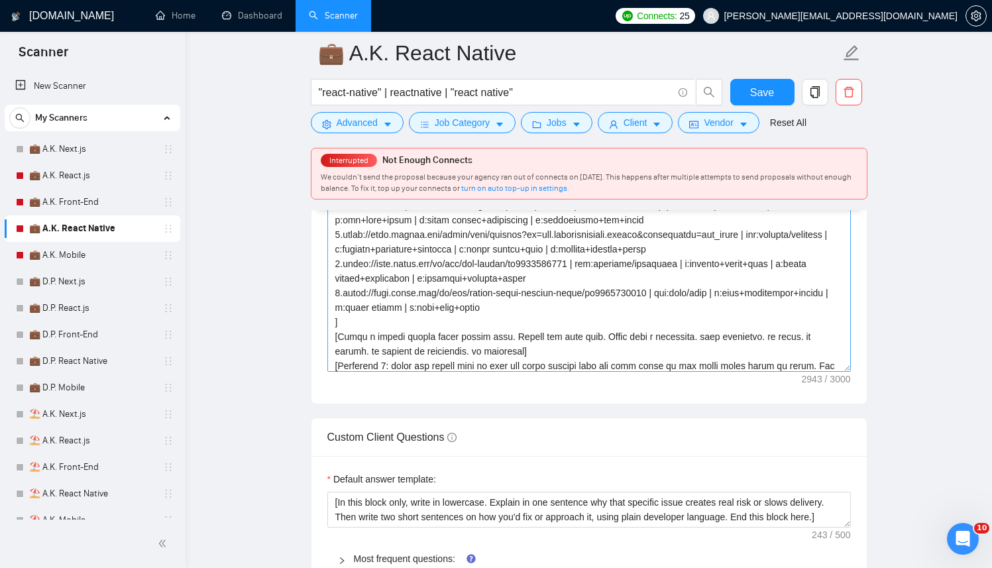
scroll to position [219, 0]
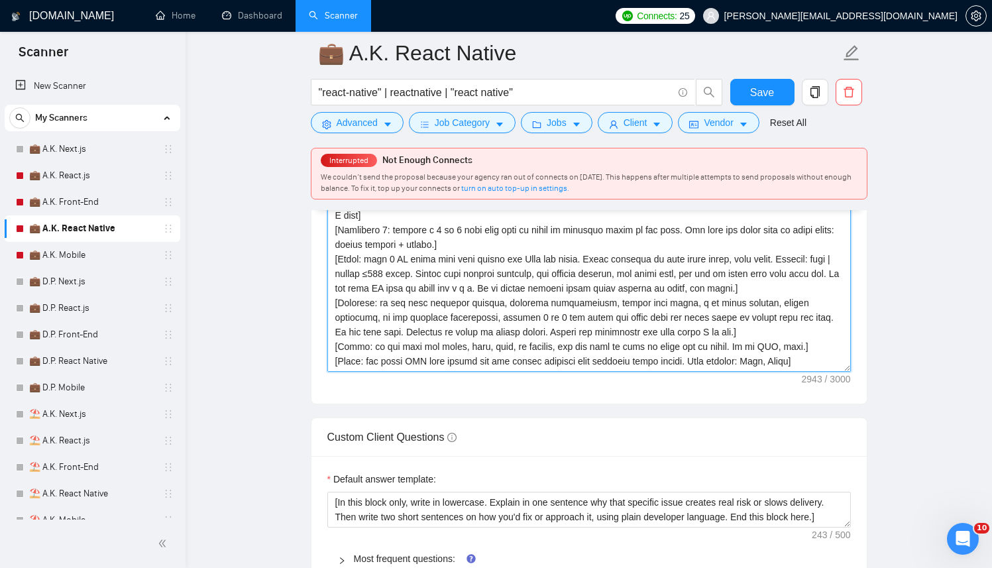
click at [764, 347] on textarea "Cover letter template:" at bounding box center [589, 223] width 524 height 298
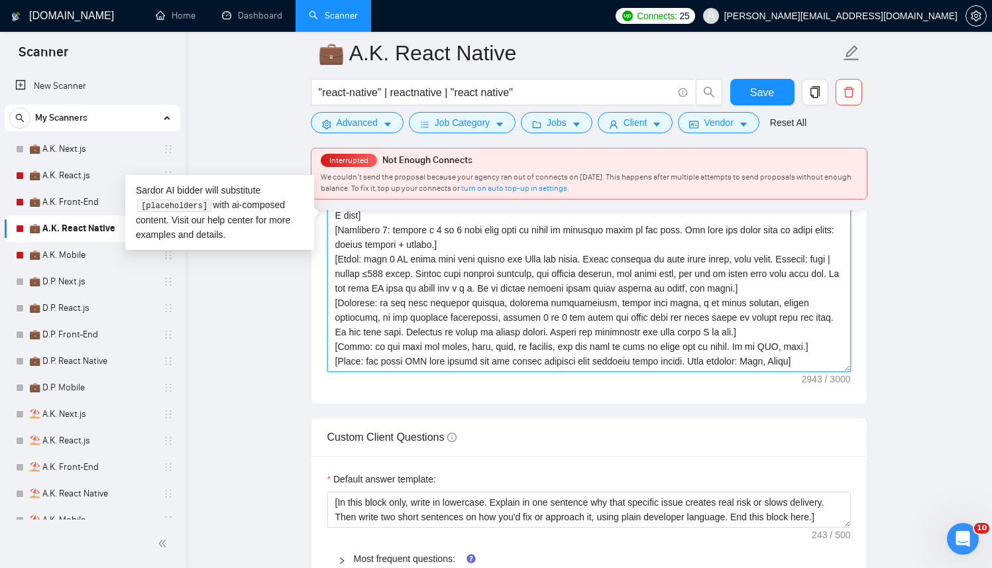
click at [764, 347] on textarea "Cover letter template:" at bounding box center [589, 223] width 524 height 298
paste textarea "Kostianty"
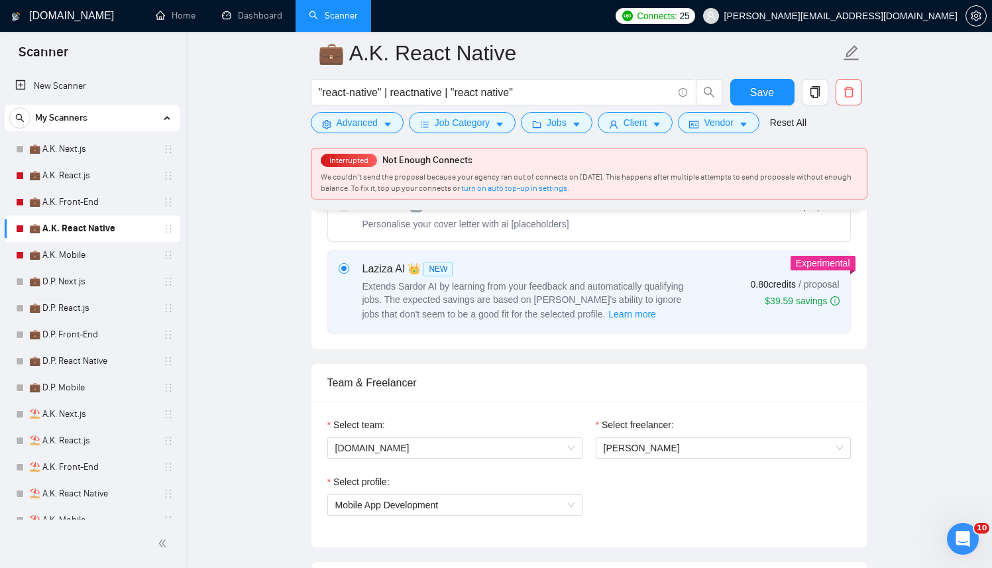
scroll to position [569, 0]
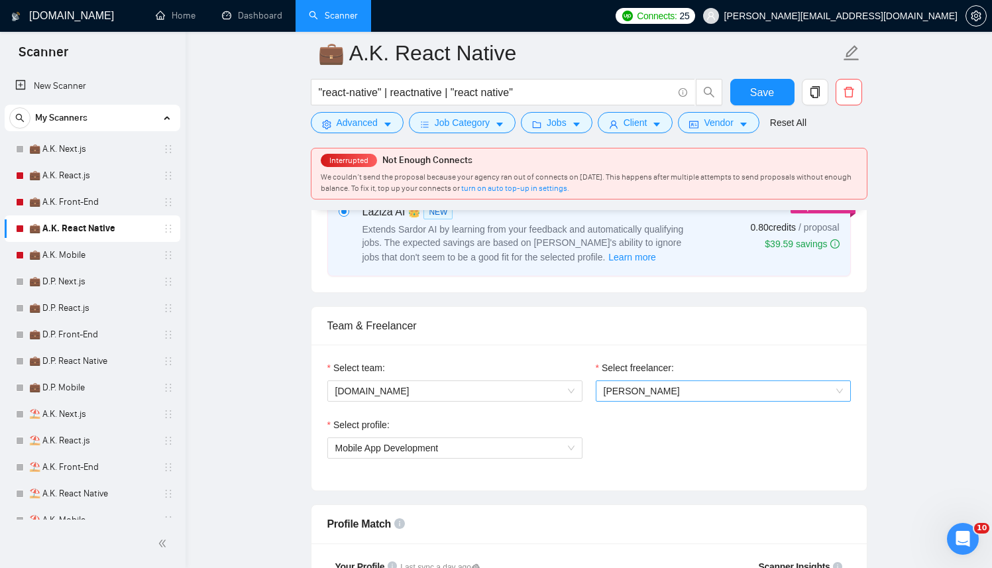
click at [654, 387] on span "[PERSON_NAME]" at bounding box center [642, 391] width 76 height 11
type textarea "[Successful cases DB (reference only, never output directly): 1.[URL][DOMAIN_NA…"
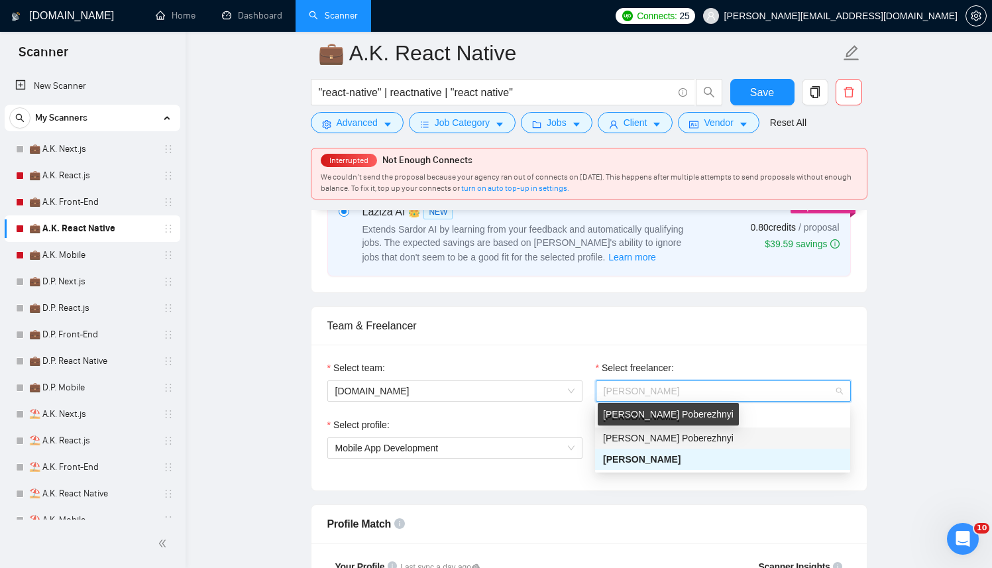
click at [646, 421] on div "[PERSON_NAME] Poberezhnyi" at bounding box center [668, 414] width 141 height 23
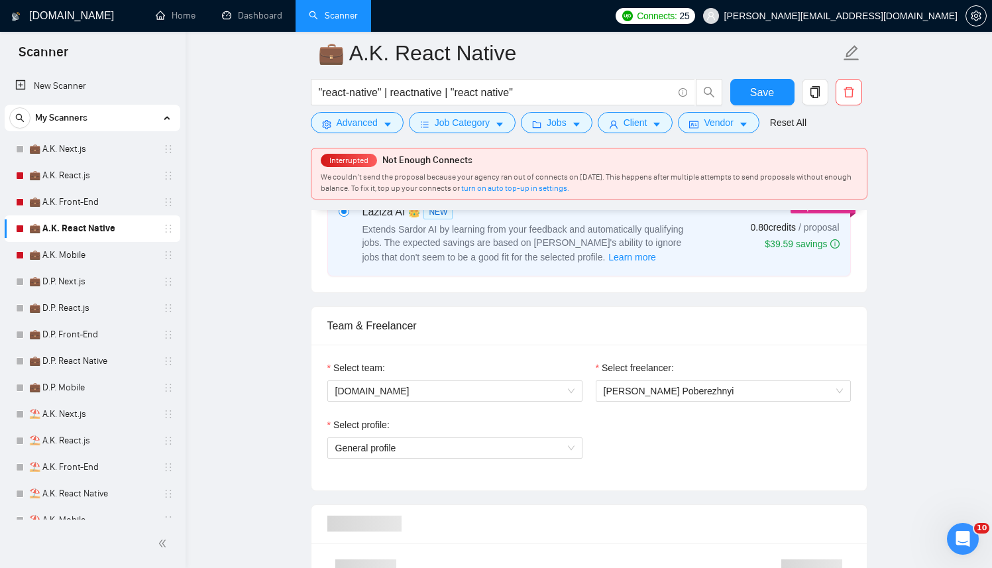
click at [739, 408] on div "Select freelancer: Dmytro Poberezhnyi" at bounding box center [723, 389] width 268 height 57
click at [740, 404] on div "Select freelancer: Dmytro Poberezhnyi" at bounding box center [723, 389] width 268 height 57
click at [715, 397] on span "[PERSON_NAME] Poberezhnyi" at bounding box center [723, 391] width 239 height 20
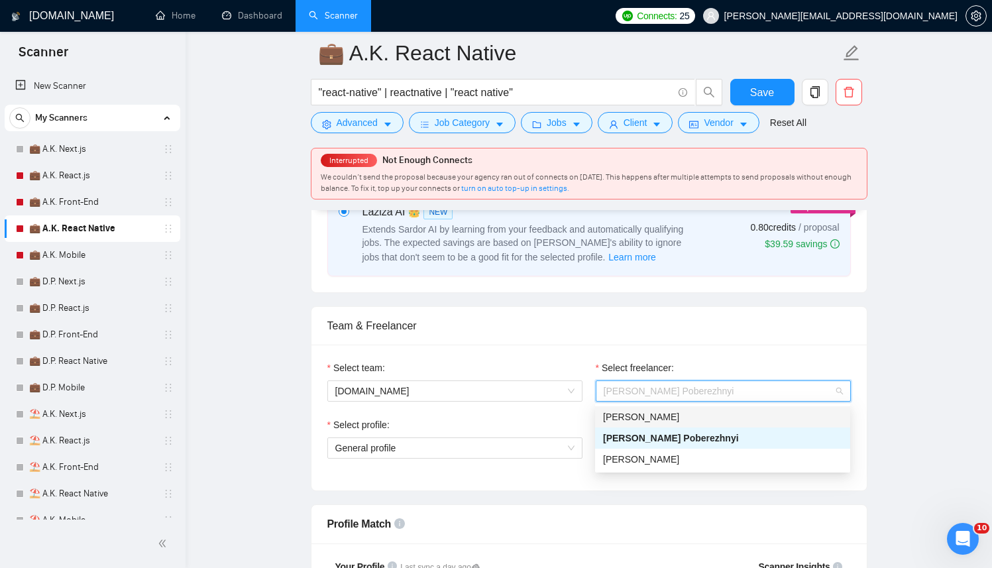
click at [702, 416] on div "[PERSON_NAME]" at bounding box center [722, 417] width 239 height 15
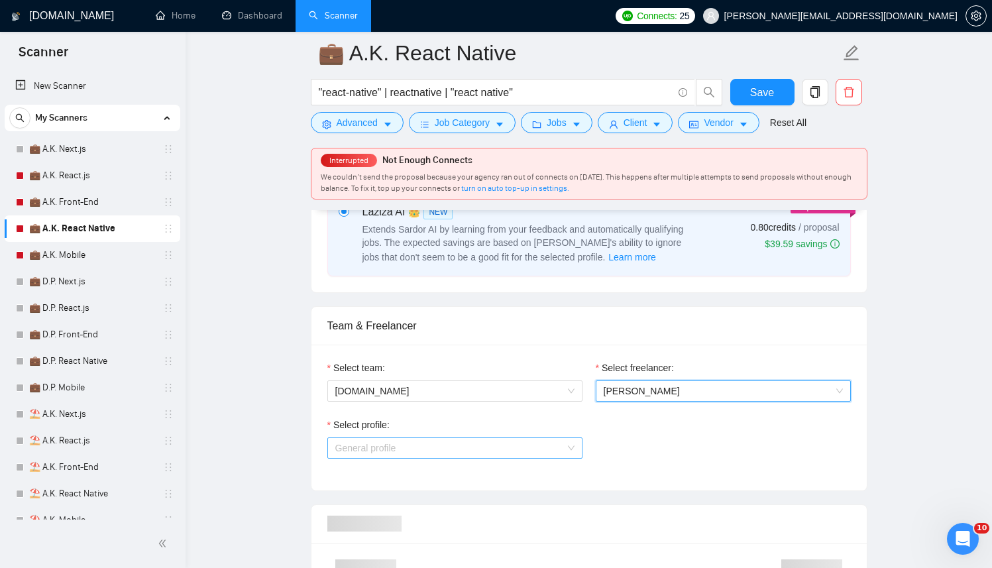
click at [481, 446] on span "General profile" at bounding box center [454, 448] width 239 height 20
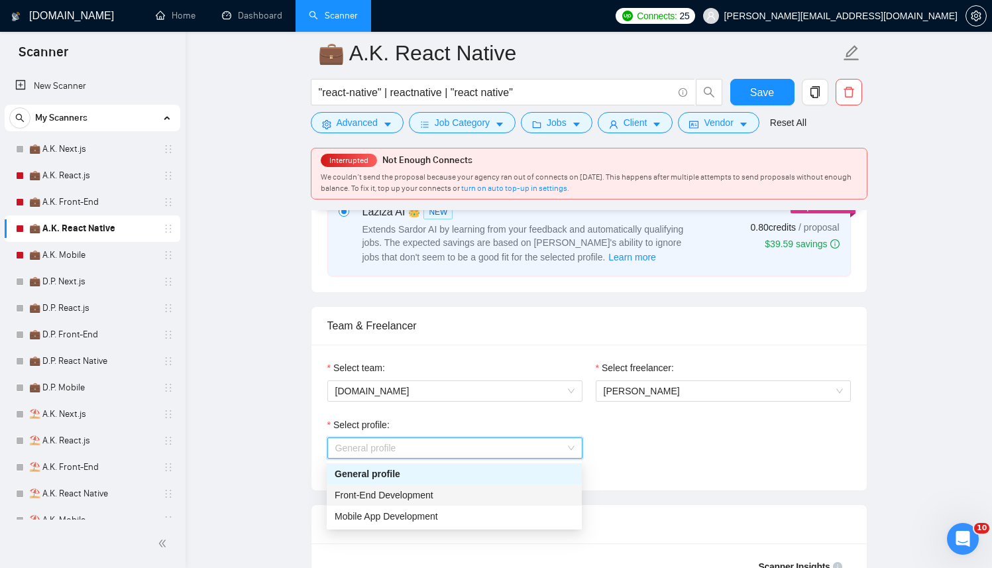
click at [454, 500] on div "Front-End Development" at bounding box center [454, 495] width 239 height 15
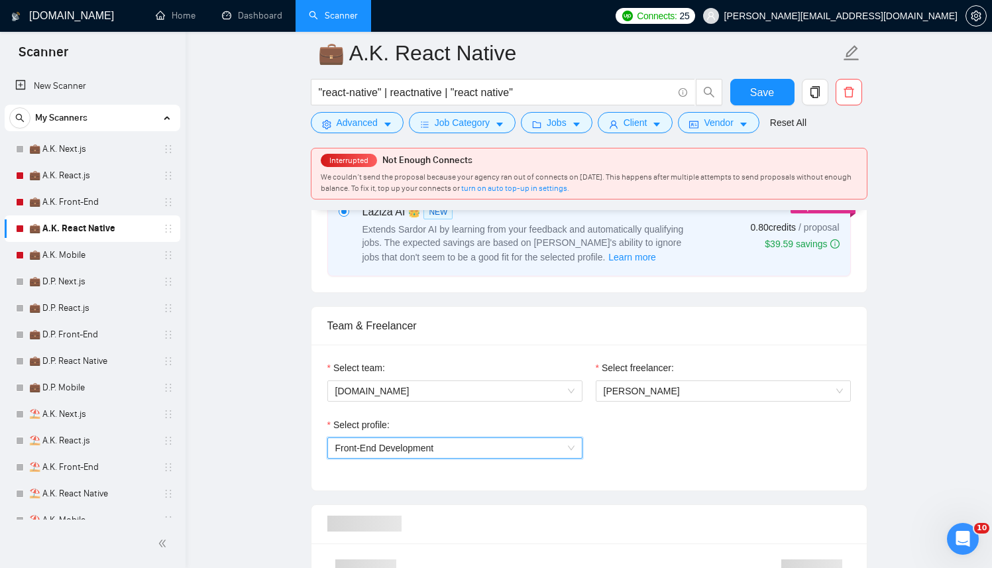
click at [704, 459] on div "Select profile: 1110580755057594368 Front-End Development" at bounding box center [589, 446] width 537 height 57
click at [762, 95] on span "Save" at bounding box center [762, 92] width 24 height 17
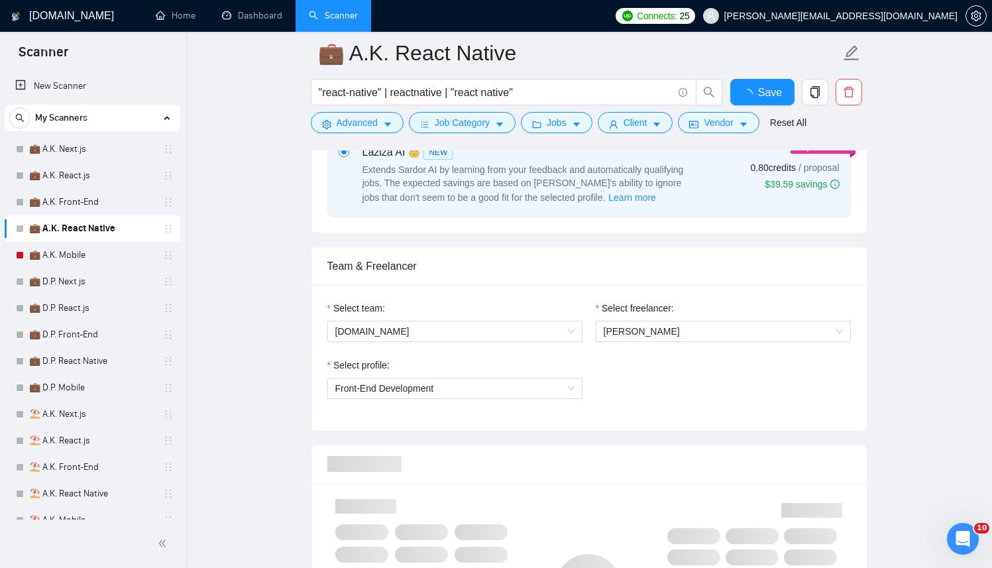
checkbox input "true"
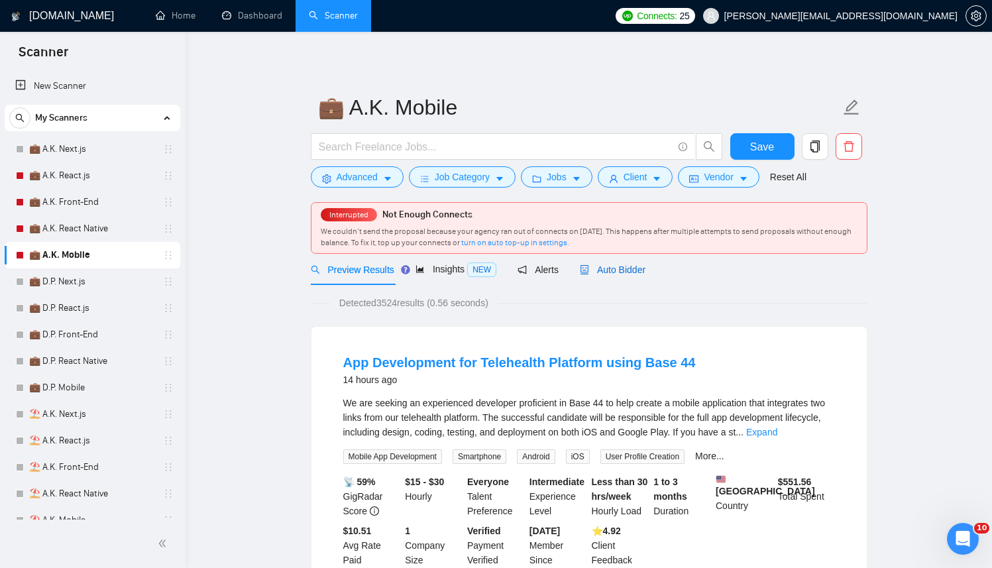
click at [645, 271] on span "Auto Bidder" at bounding box center [613, 269] width 66 height 11
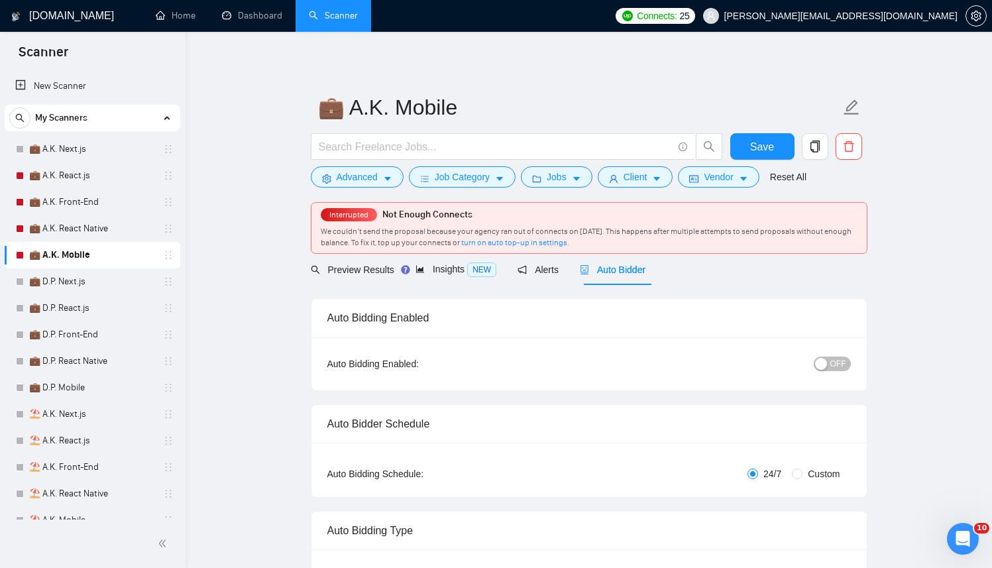
checkbox input "true"
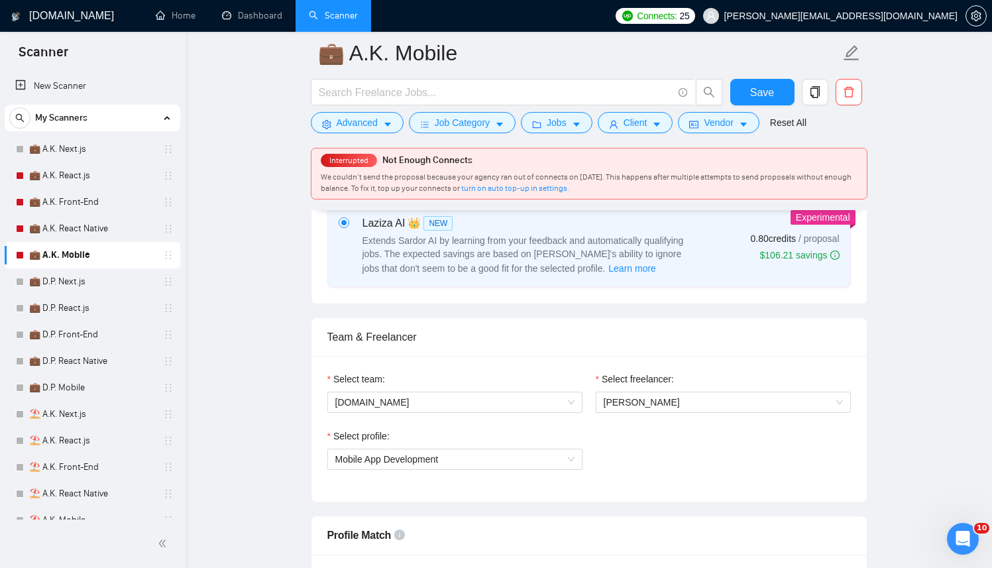
scroll to position [681, 0]
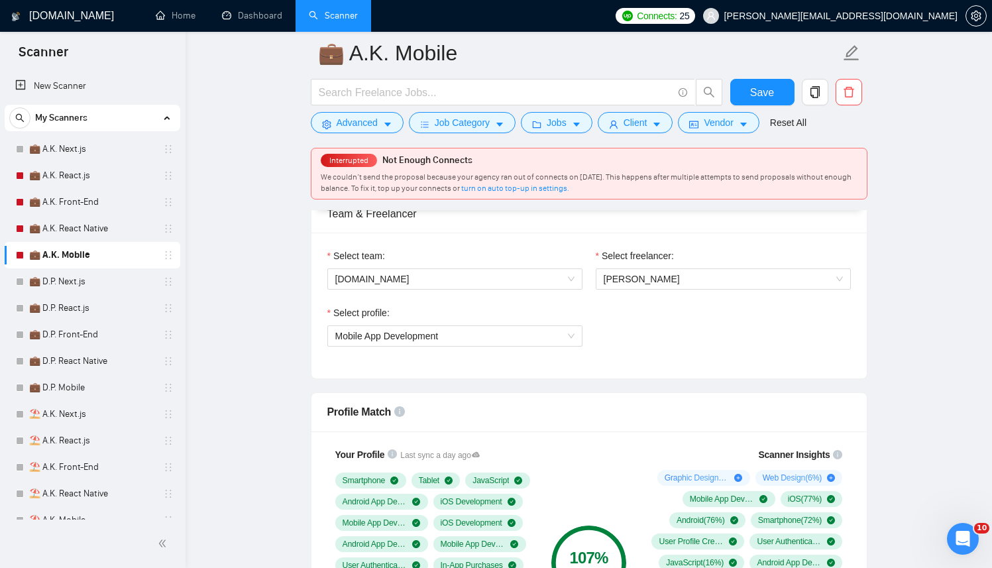
click at [633, 292] on div "Select freelancer: [PERSON_NAME]" at bounding box center [723, 277] width 268 height 57
click at [639, 282] on span "[PERSON_NAME]" at bounding box center [642, 279] width 76 height 11
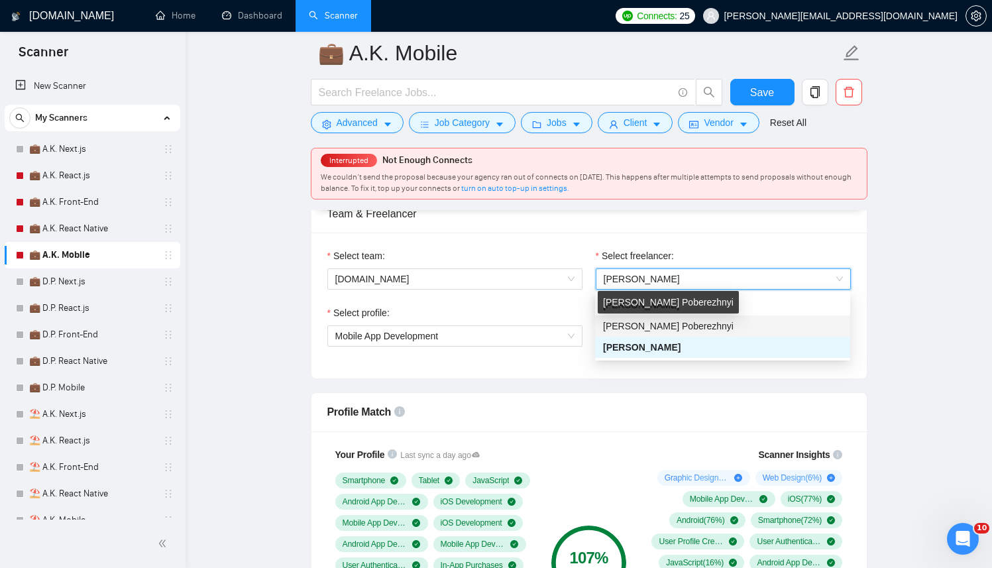
click at [657, 305] on div "[PERSON_NAME] Poberezhnyi" at bounding box center [668, 302] width 141 height 23
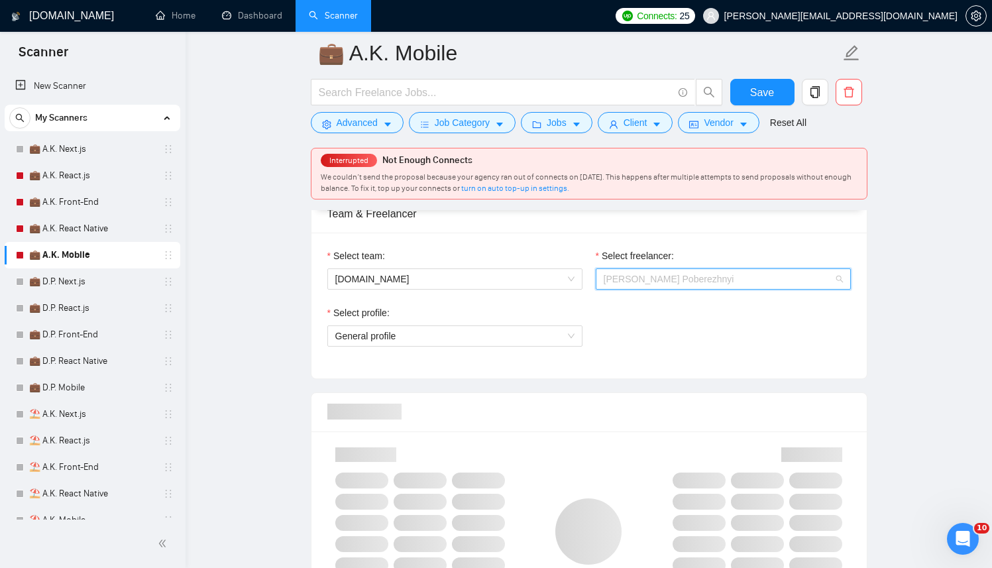
click at [679, 285] on span "[PERSON_NAME] Poberezhnyi" at bounding box center [723, 279] width 239 height 20
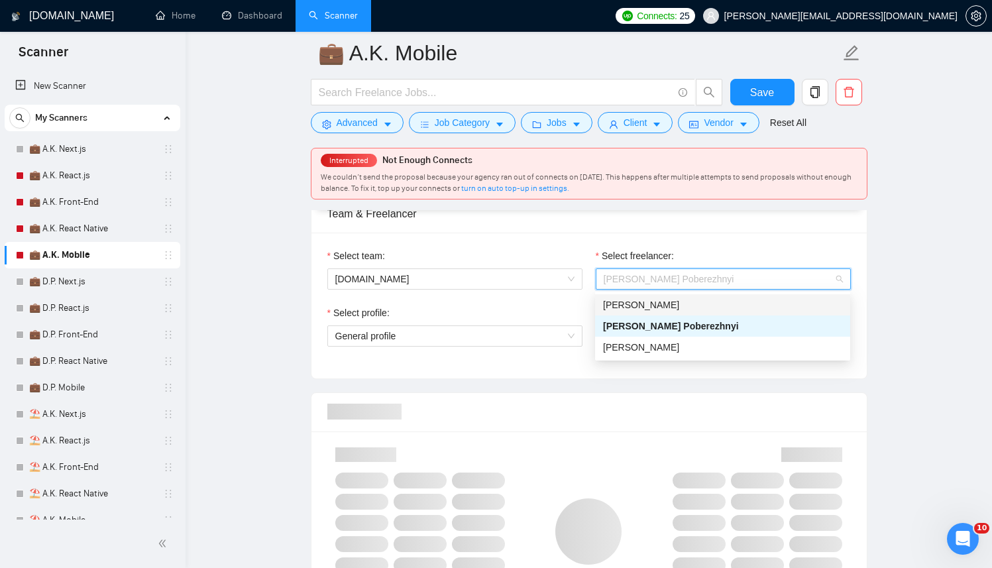
click at [663, 304] on span "[PERSON_NAME]" at bounding box center [641, 305] width 76 height 11
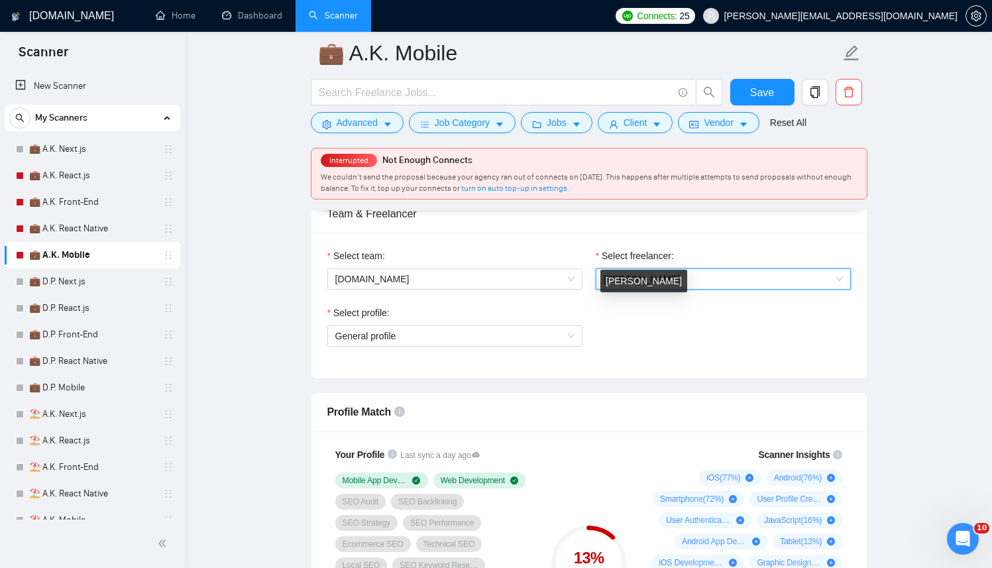
click at [456, 349] on div "Select profile: General profile" at bounding box center [455, 334] width 268 height 57
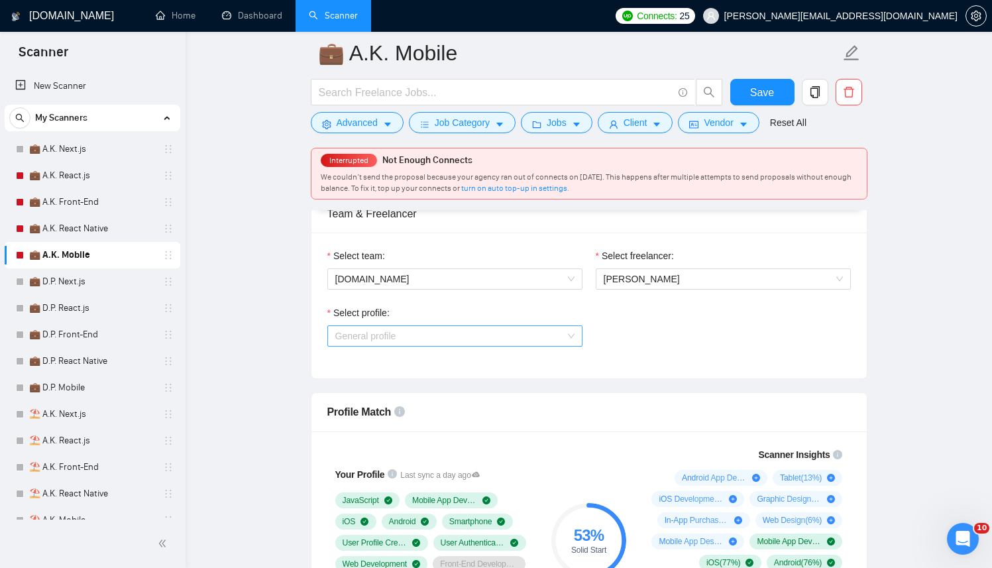
click at [463, 341] on span "General profile" at bounding box center [454, 336] width 239 height 20
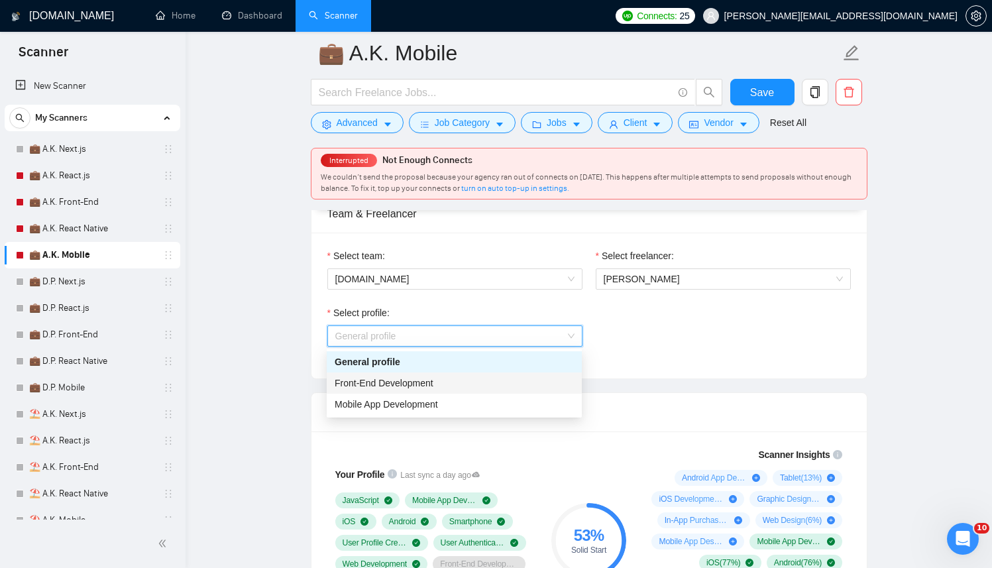
click at [446, 388] on div "Front-End Development" at bounding box center [454, 383] width 239 height 15
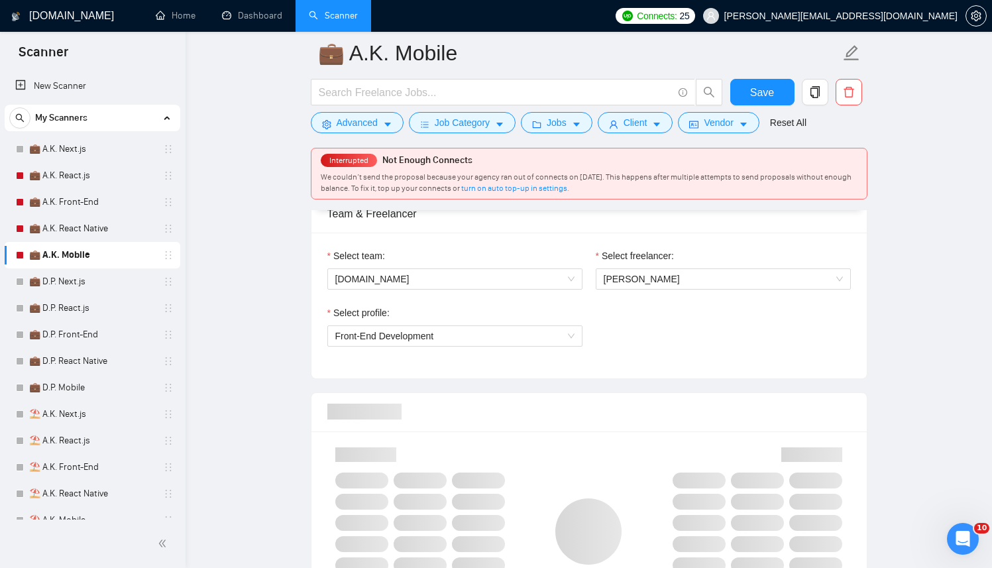
click at [689, 357] on div "Select profile: Front-End Development" at bounding box center [589, 334] width 537 height 57
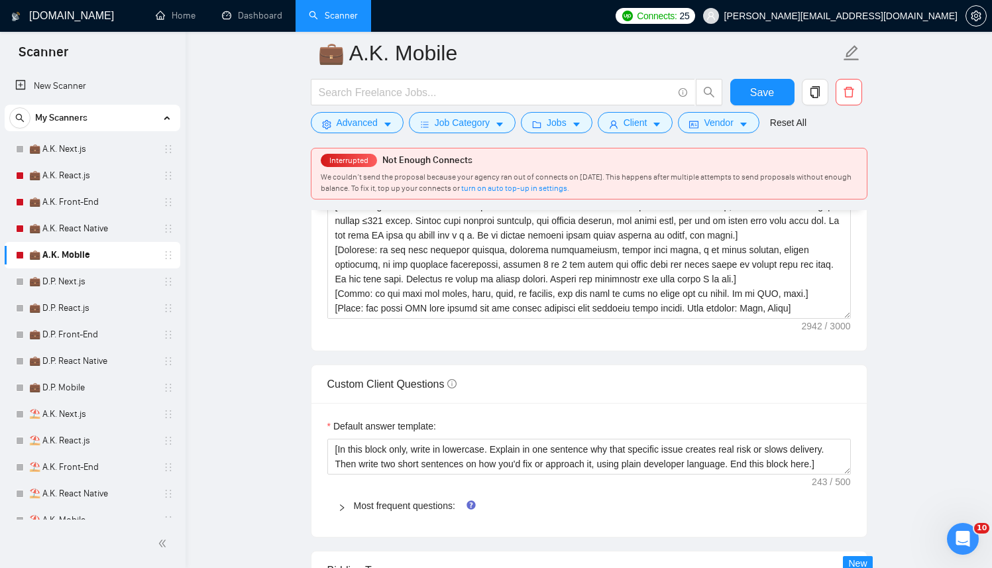
scroll to position [1772, 0]
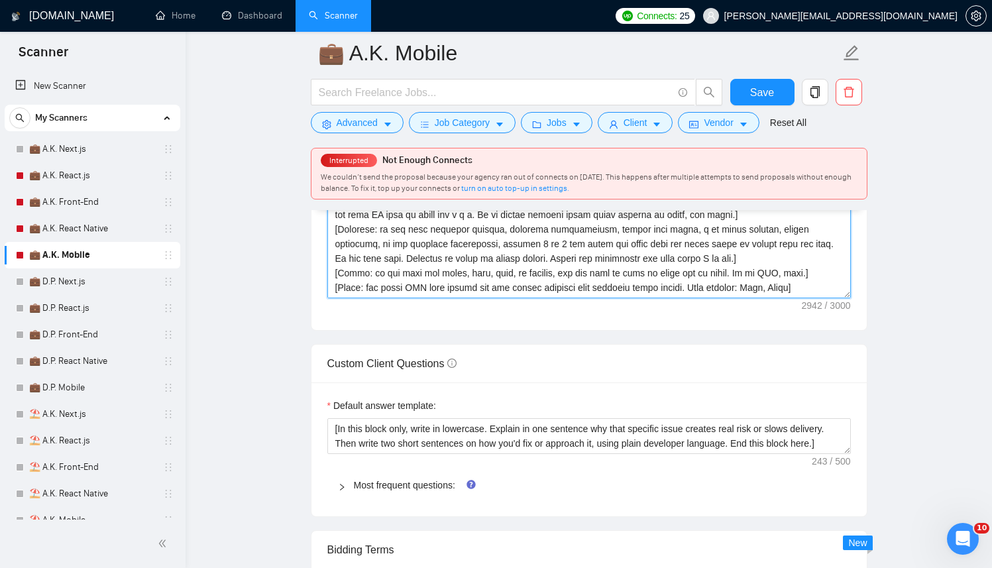
click at [769, 287] on textarea "Cover letter template:" at bounding box center [589, 149] width 524 height 298
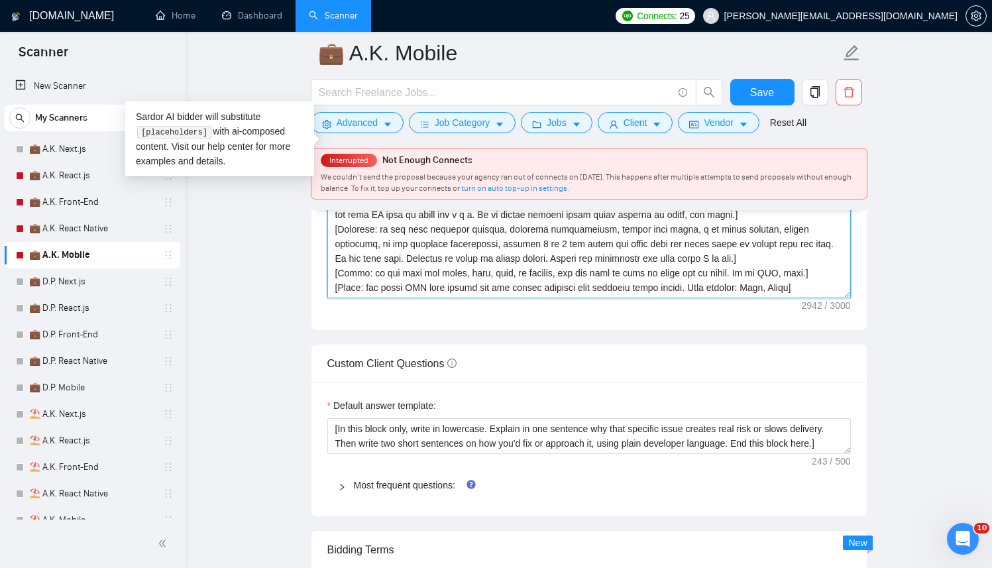
click at [769, 288] on textarea "Cover letter template:" at bounding box center [589, 149] width 524 height 298
paste textarea "Kostianty"
type textarea "[Successful cases DB (reference only, never output directly): 1.[URL][DOMAIN_NA…"
click at [758, 89] on span "Save" at bounding box center [762, 92] width 24 height 17
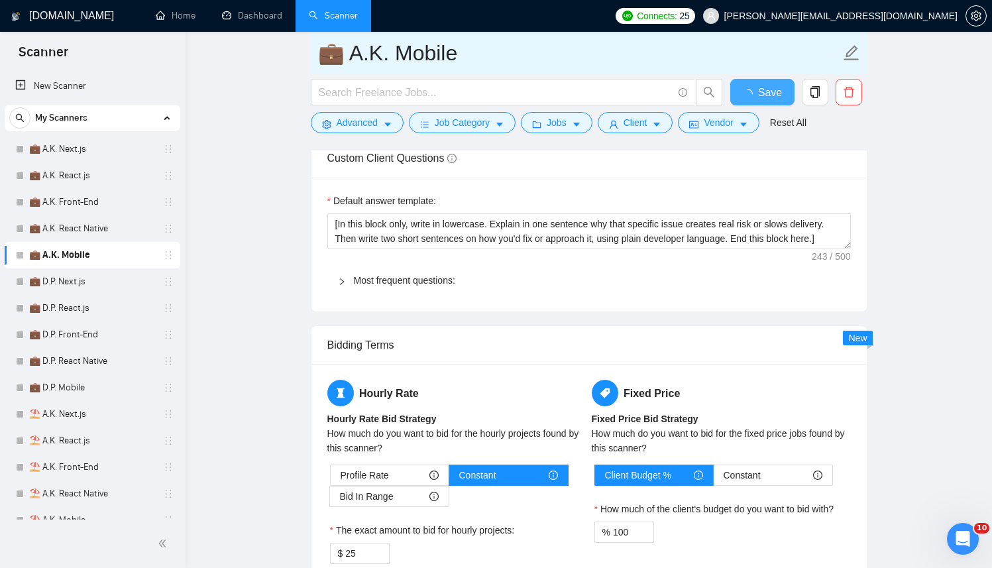
checkbox input "true"
